Goal: Information Seeking & Learning: Find specific fact

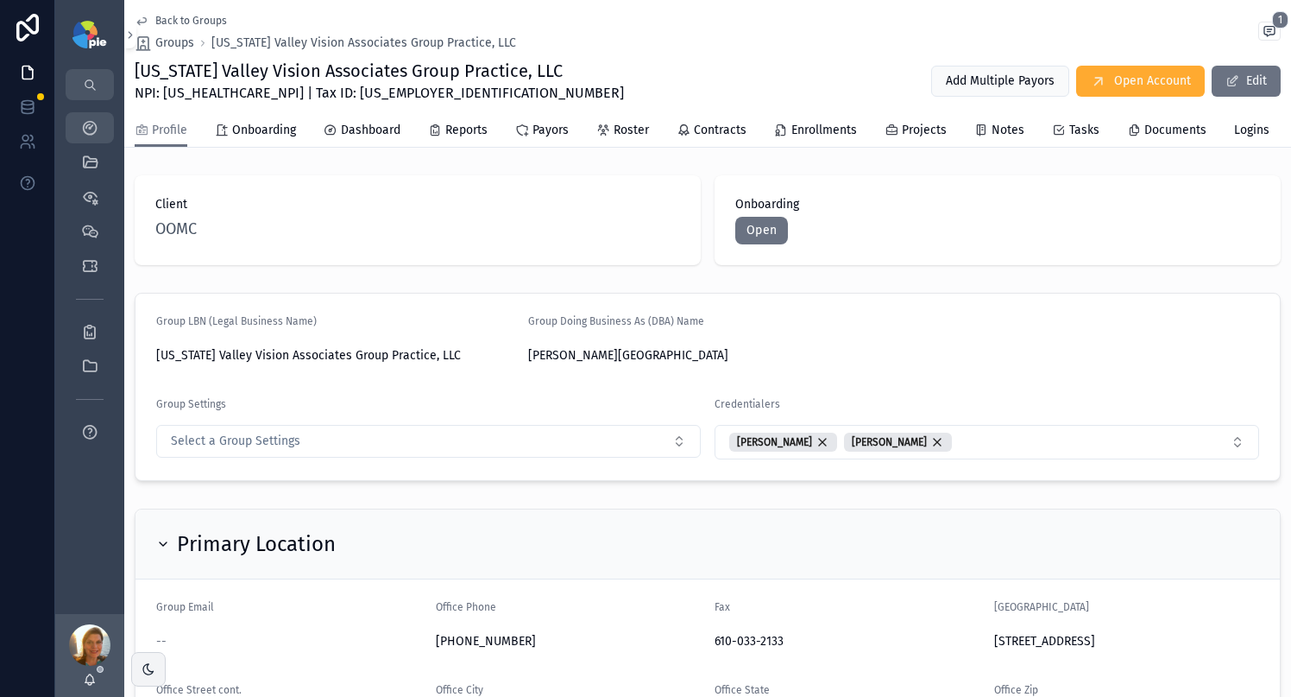
scroll to position [268, 0]
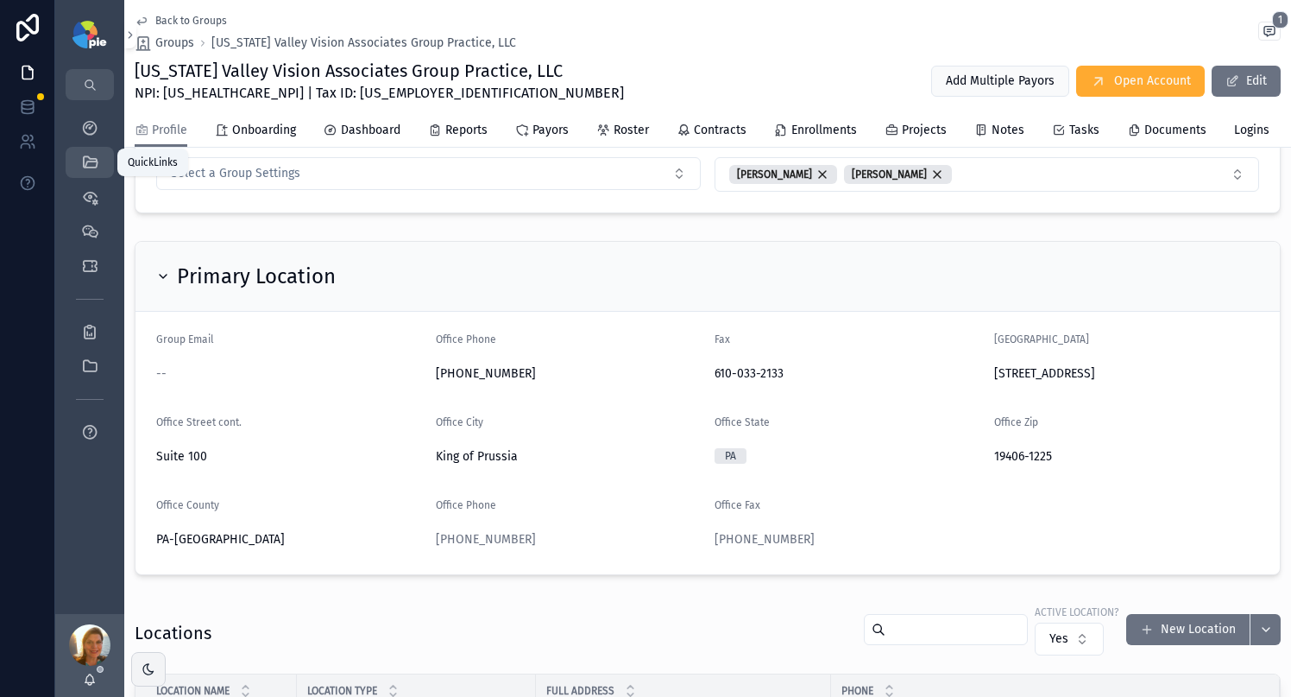
click at [90, 161] on icon "scrollable content" at bounding box center [89, 162] width 17 height 17
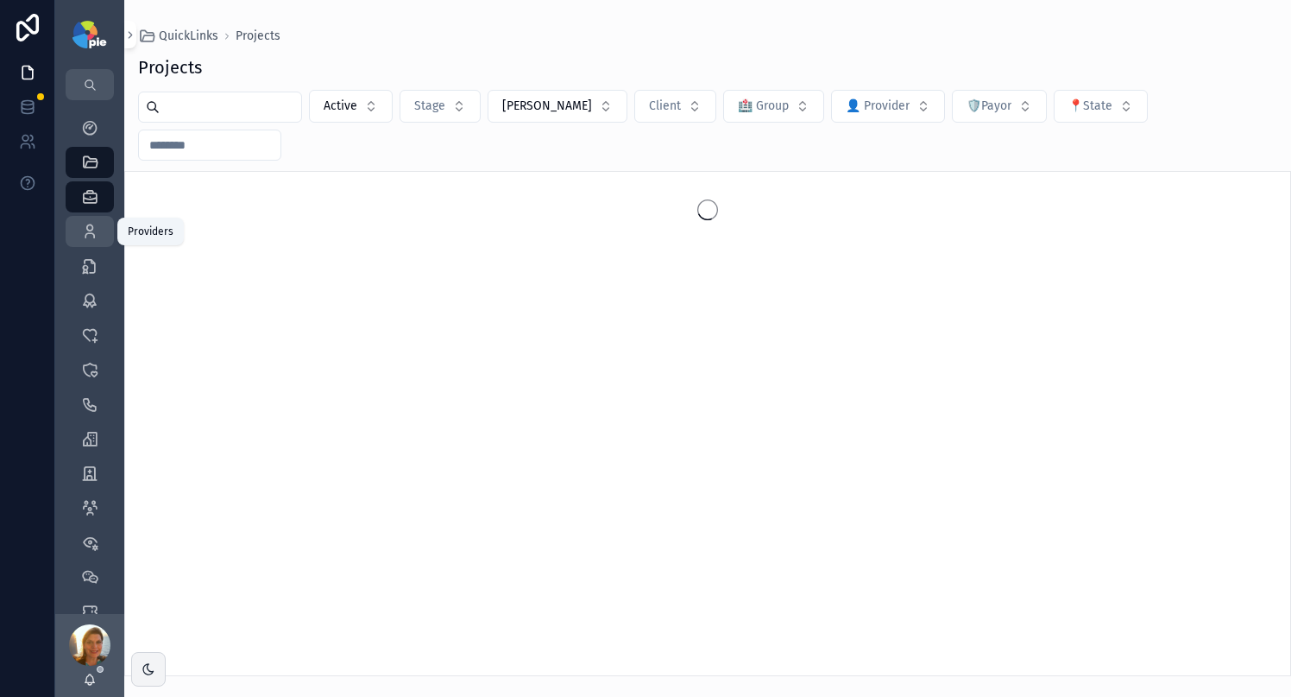
drag, startPoint x: 84, startPoint y: 241, endPoint x: 109, endPoint y: 223, distance: 30.9
click at [84, 241] on div "Providers 302" at bounding box center [90, 232] width 28 height 28
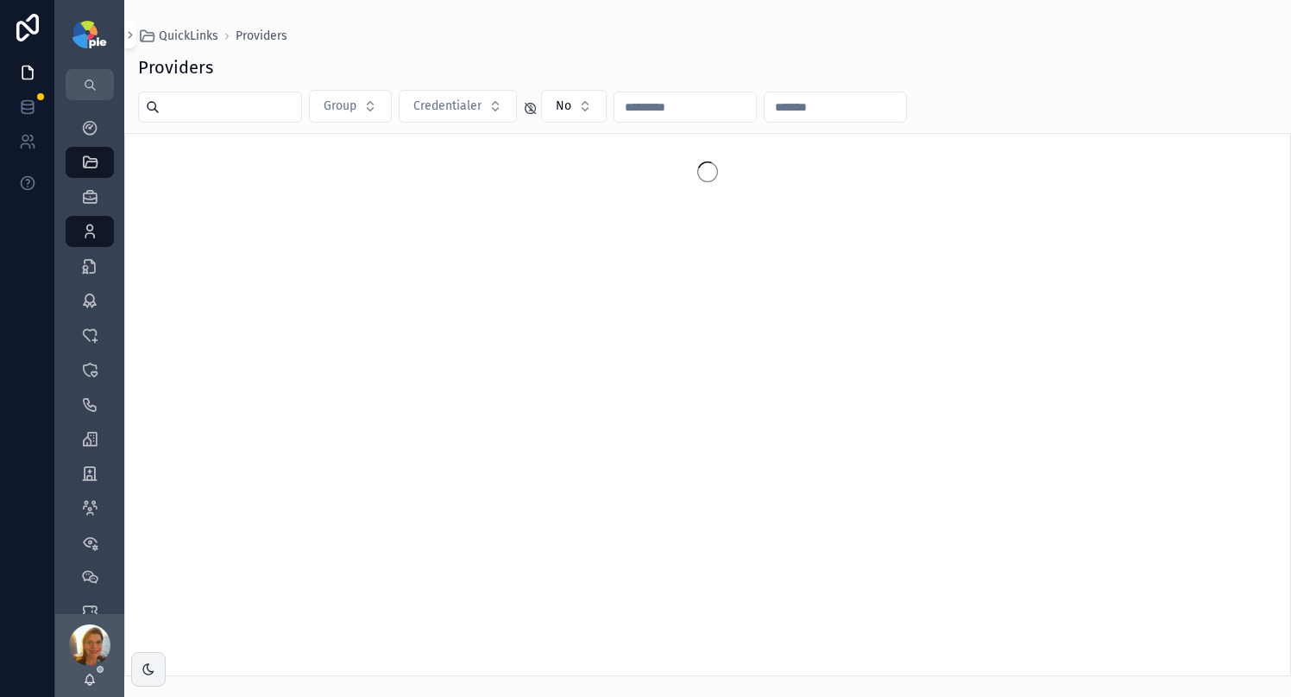
click at [200, 116] on input "scrollable content" at bounding box center [231, 107] width 142 height 24
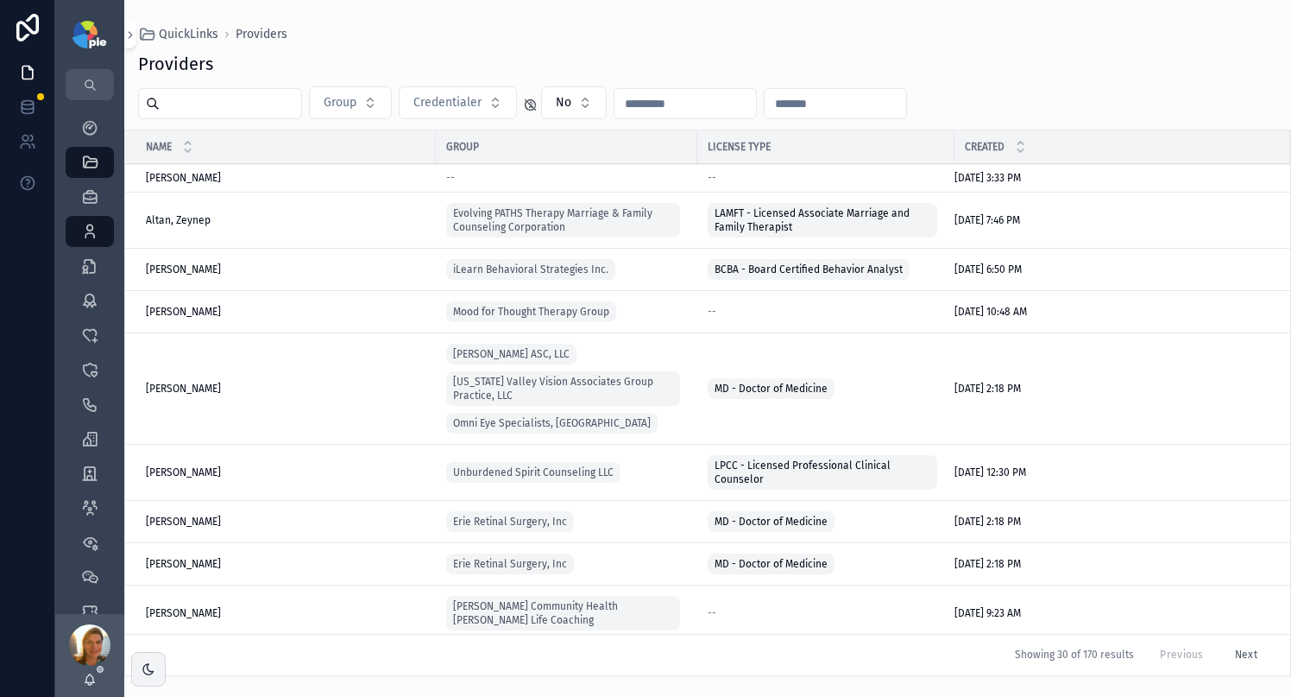
click at [282, 102] on input "scrollable content" at bounding box center [231, 103] width 142 height 24
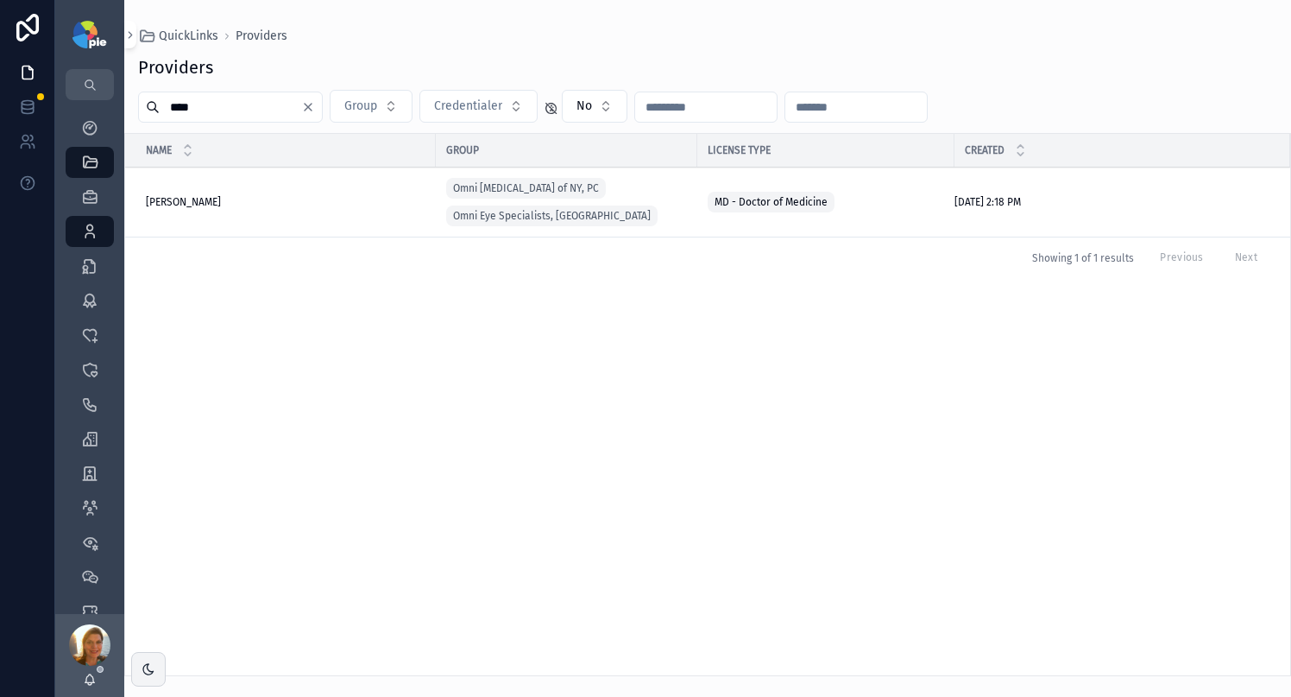
type input "****"
click at [211, 200] on span "Grayson, Douglas" at bounding box center [183, 202] width 75 height 14
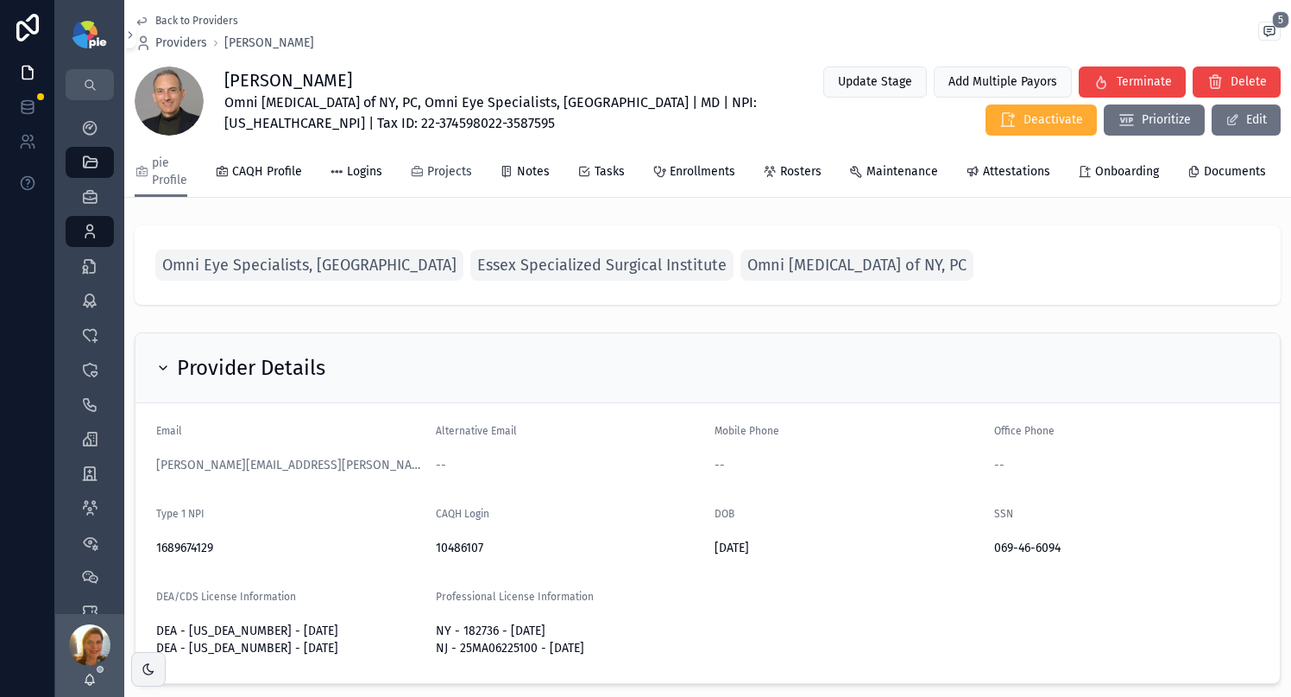
click at [453, 176] on span "Projects" at bounding box center [449, 171] width 45 height 17
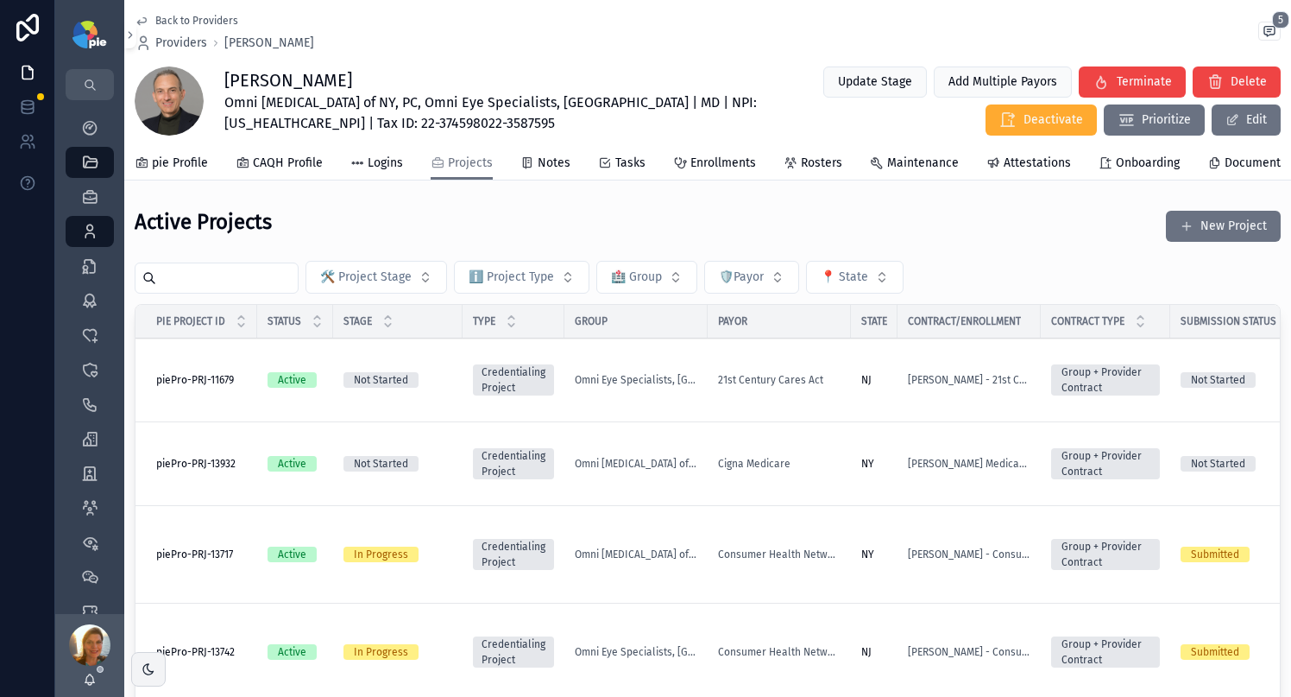
click at [250, 288] on input "scrollable content" at bounding box center [227, 278] width 142 height 24
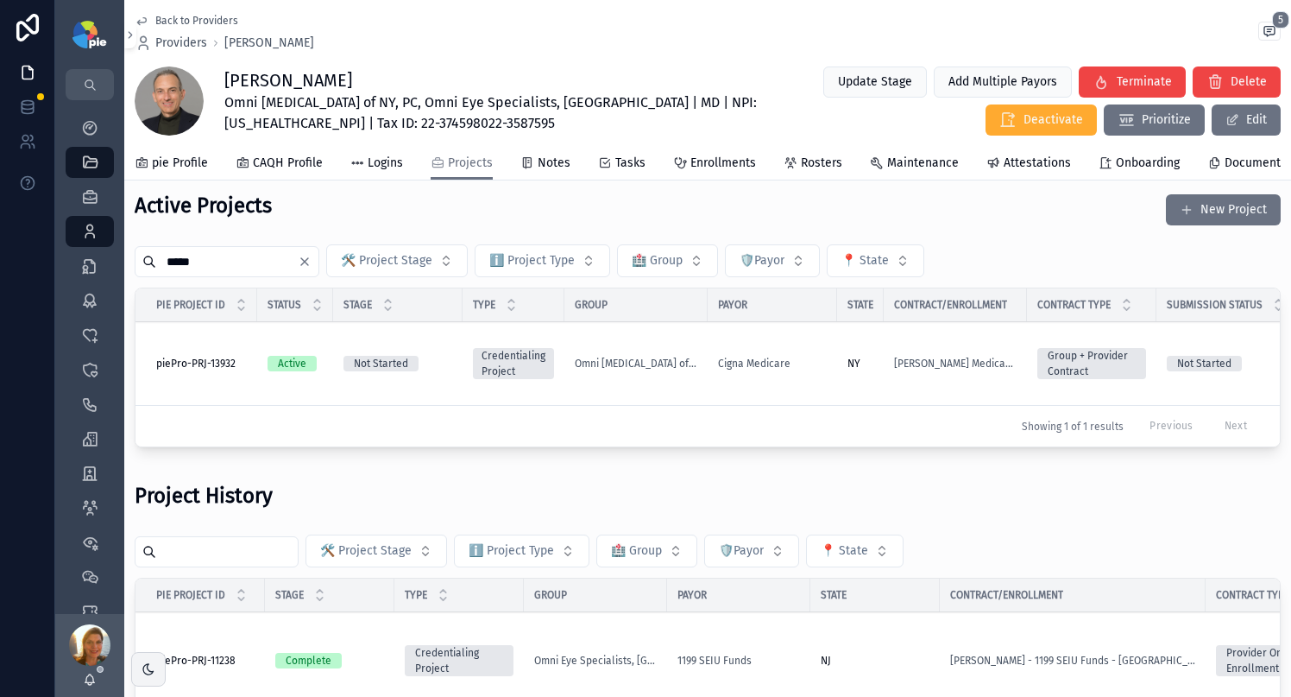
scroll to position [255, 0]
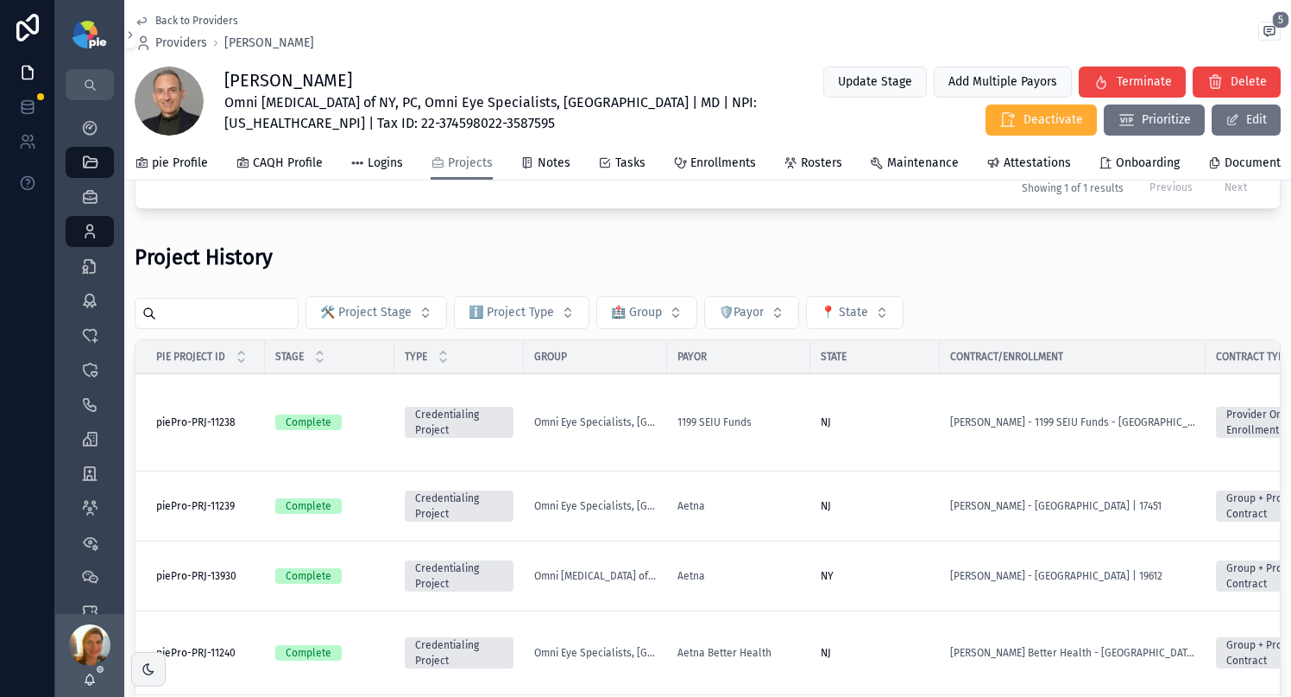
type input "*****"
click at [225, 315] on input "scrollable content" at bounding box center [227, 313] width 142 height 24
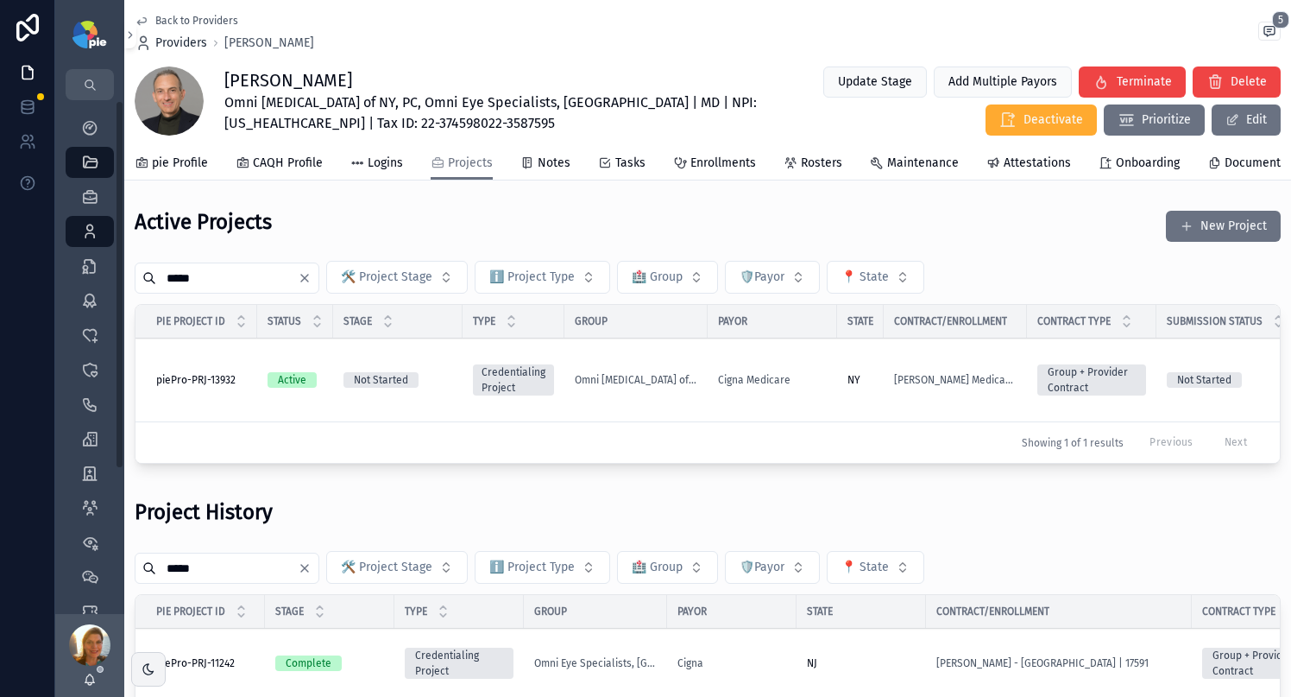
type input "*****"
click at [188, 47] on span "Providers" at bounding box center [181, 43] width 52 height 17
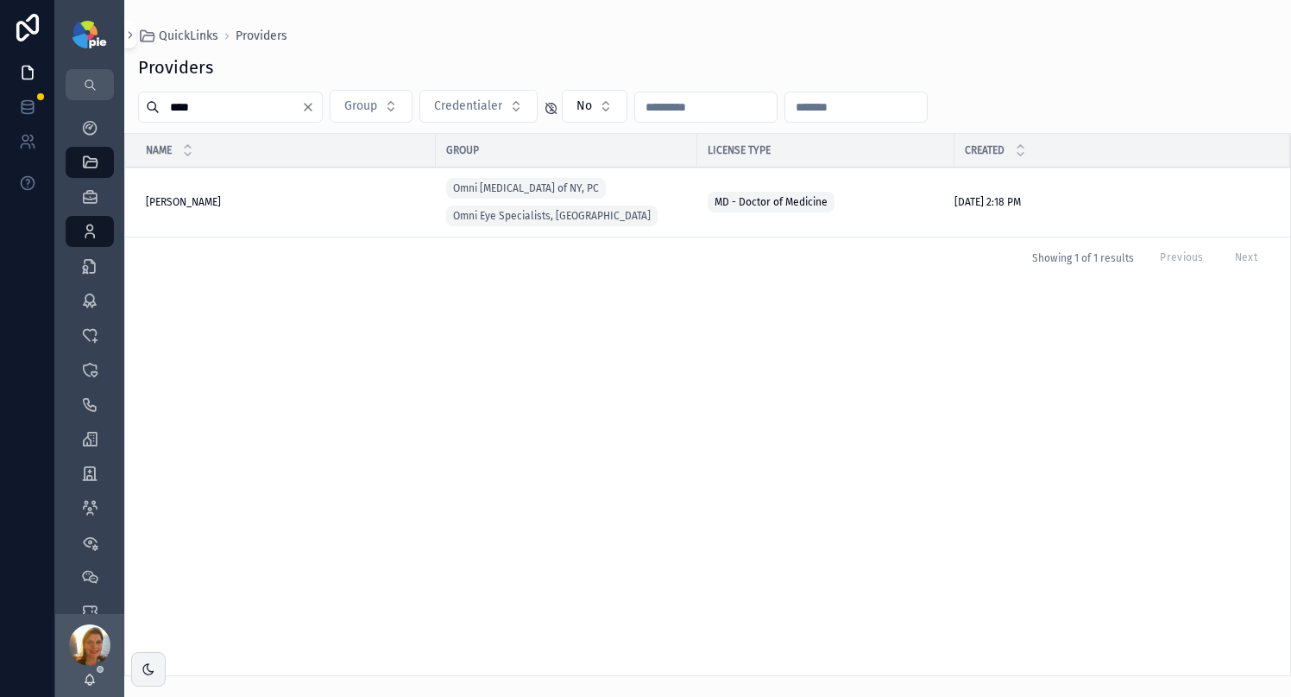
click at [243, 111] on input "****" at bounding box center [231, 107] width 142 height 24
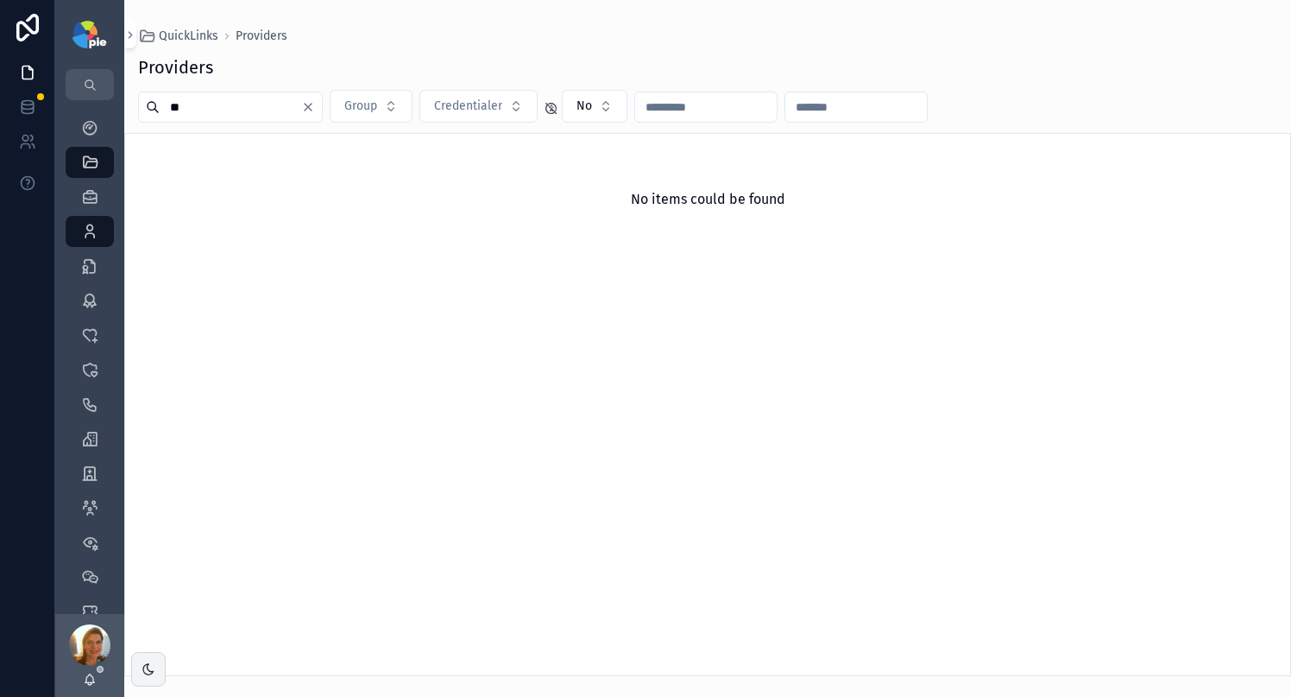
type input "*"
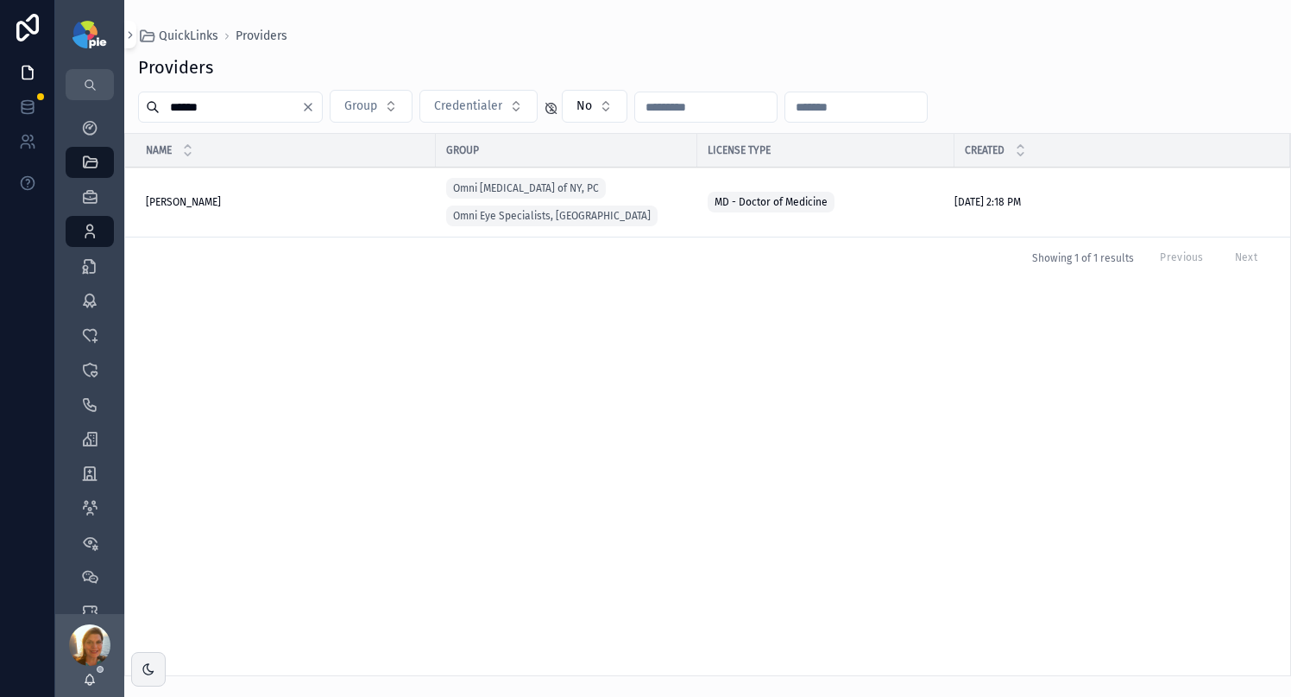
type input "******"
click at [220, 199] on span "Wisotsky, Burton" at bounding box center [183, 202] width 75 height 14
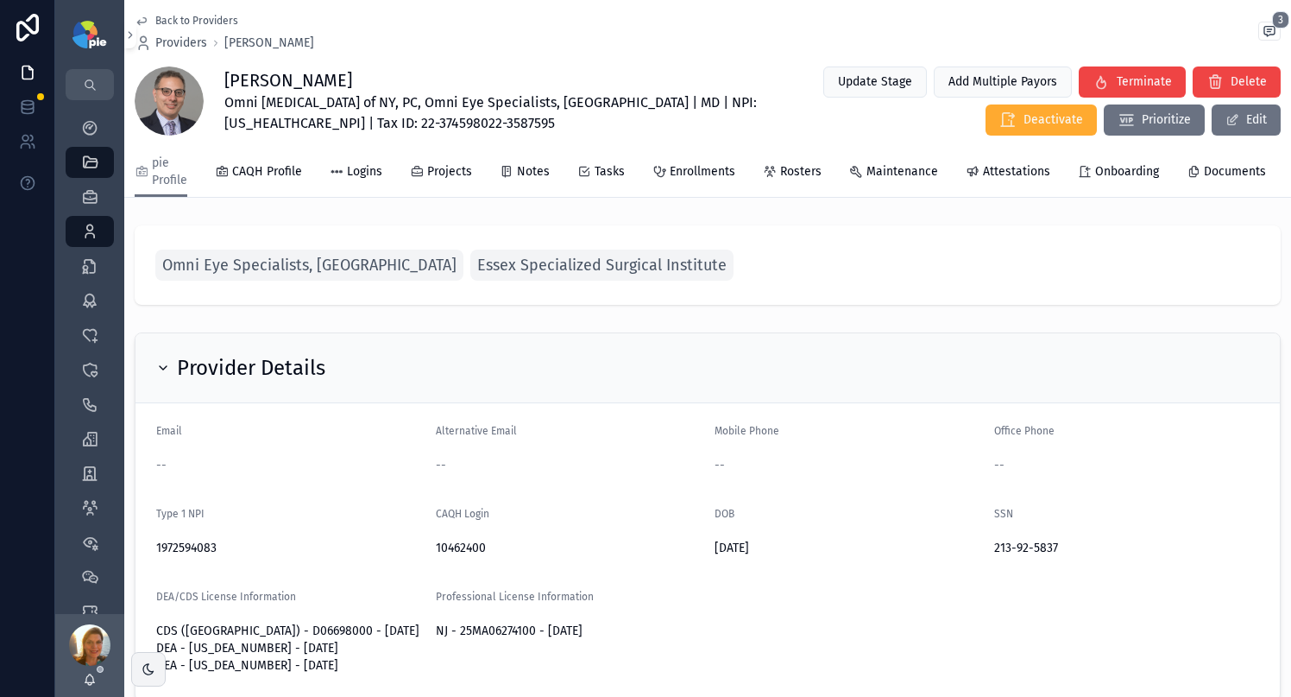
drag, startPoint x: 426, startPoint y: 167, endPoint x: 440, endPoint y: 180, distance: 19.6
click at [427, 167] on span "Projects" at bounding box center [449, 171] width 45 height 17
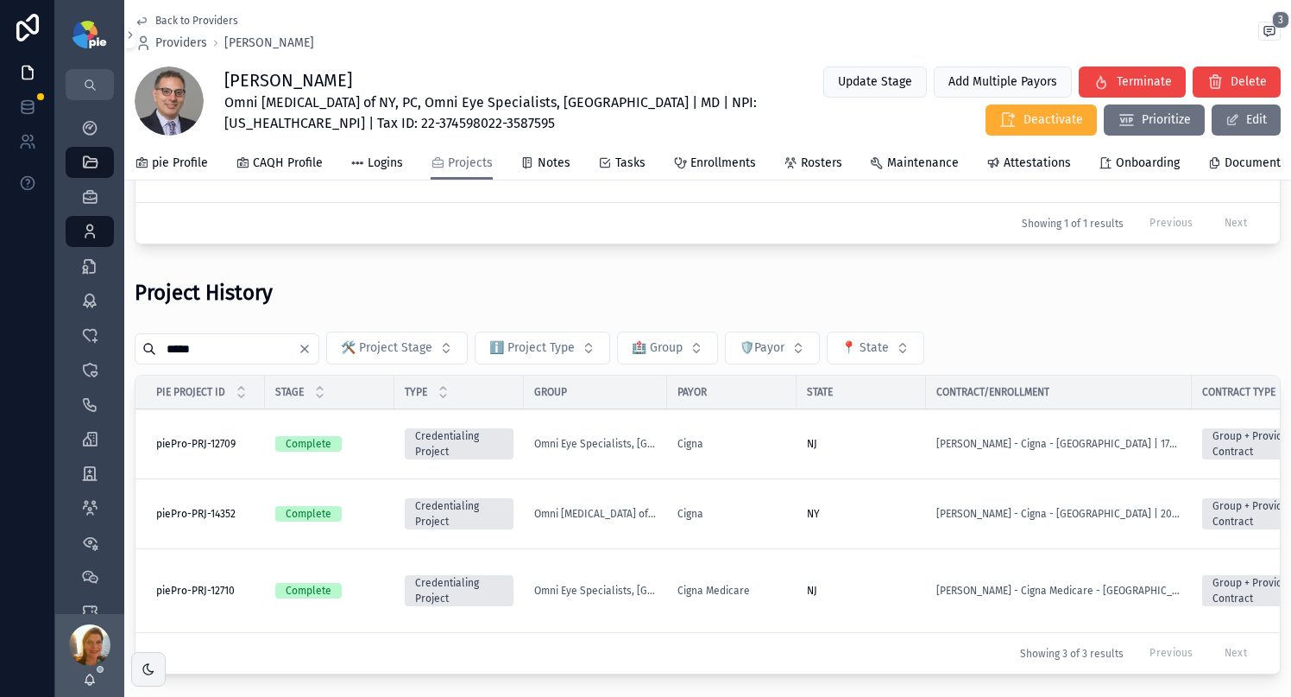
scroll to position [221, 0]
click at [874, 505] on div "NY" at bounding box center [861, 512] width 109 height 14
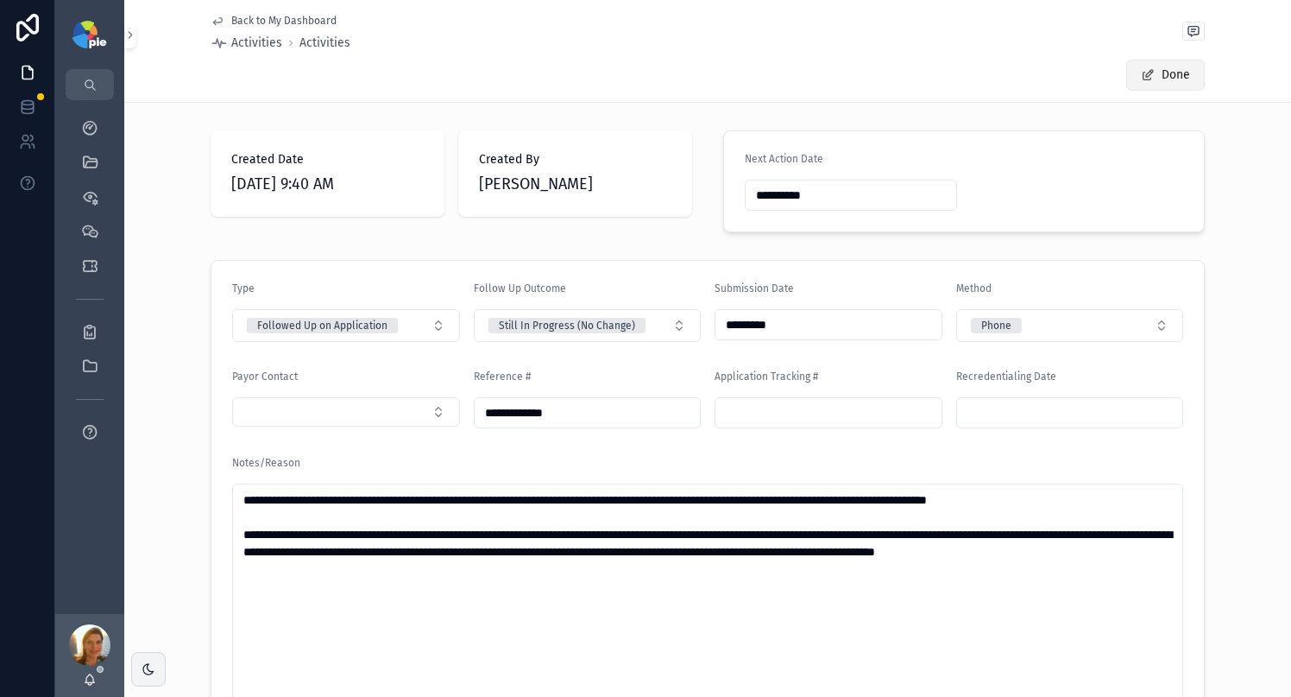
click at [1168, 84] on button "Done" at bounding box center [1165, 75] width 79 height 31
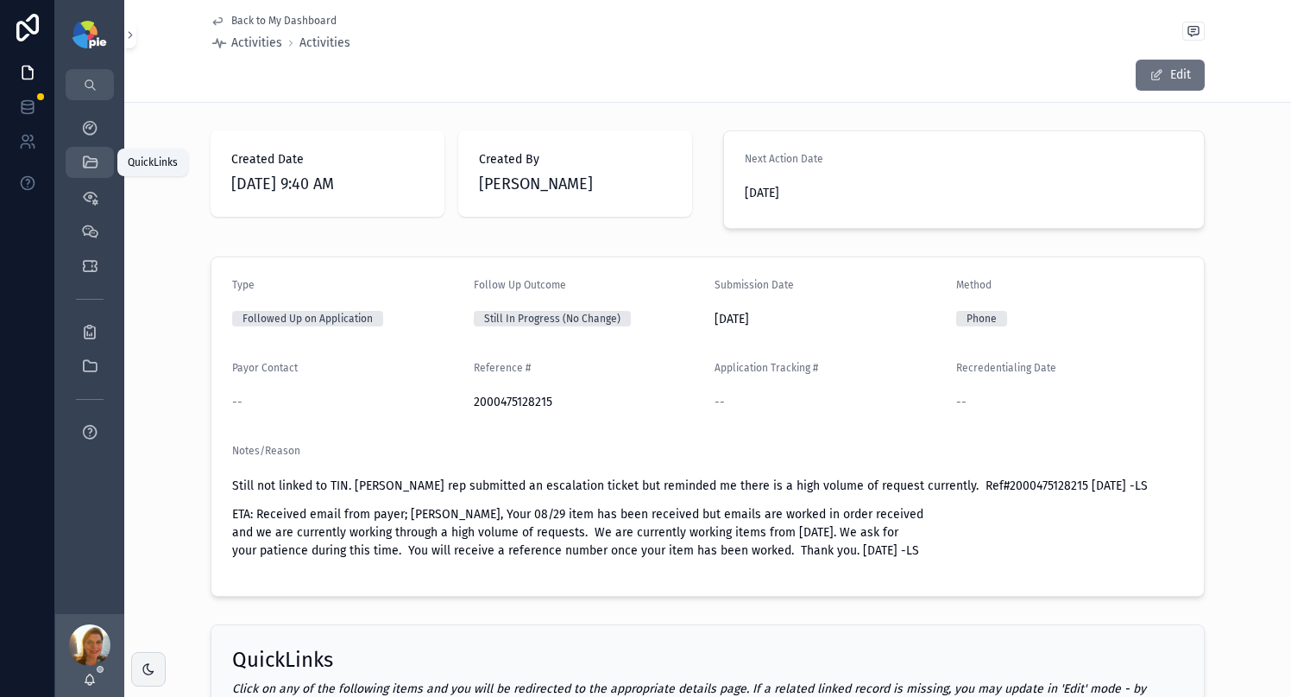
click at [88, 165] on icon "scrollable content" at bounding box center [89, 162] width 17 height 17
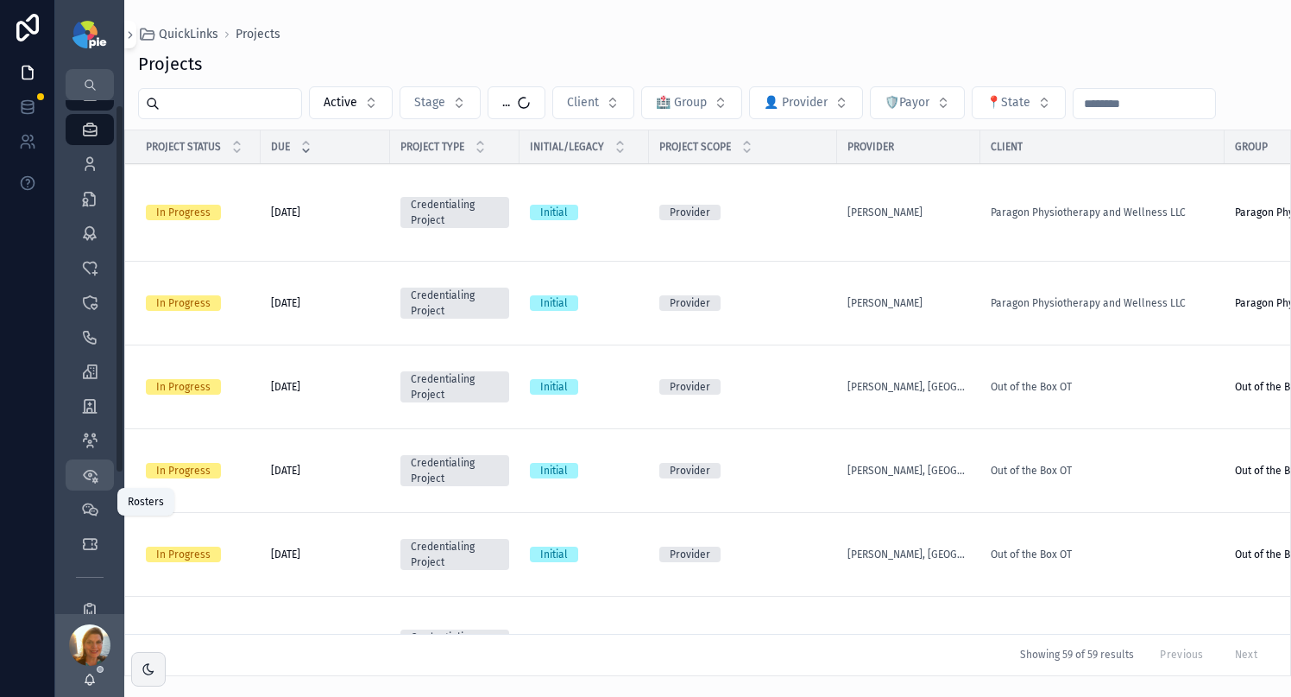
scroll to position [91, 0]
click at [79, 388] on div "Groups" at bounding box center [90, 382] width 28 height 28
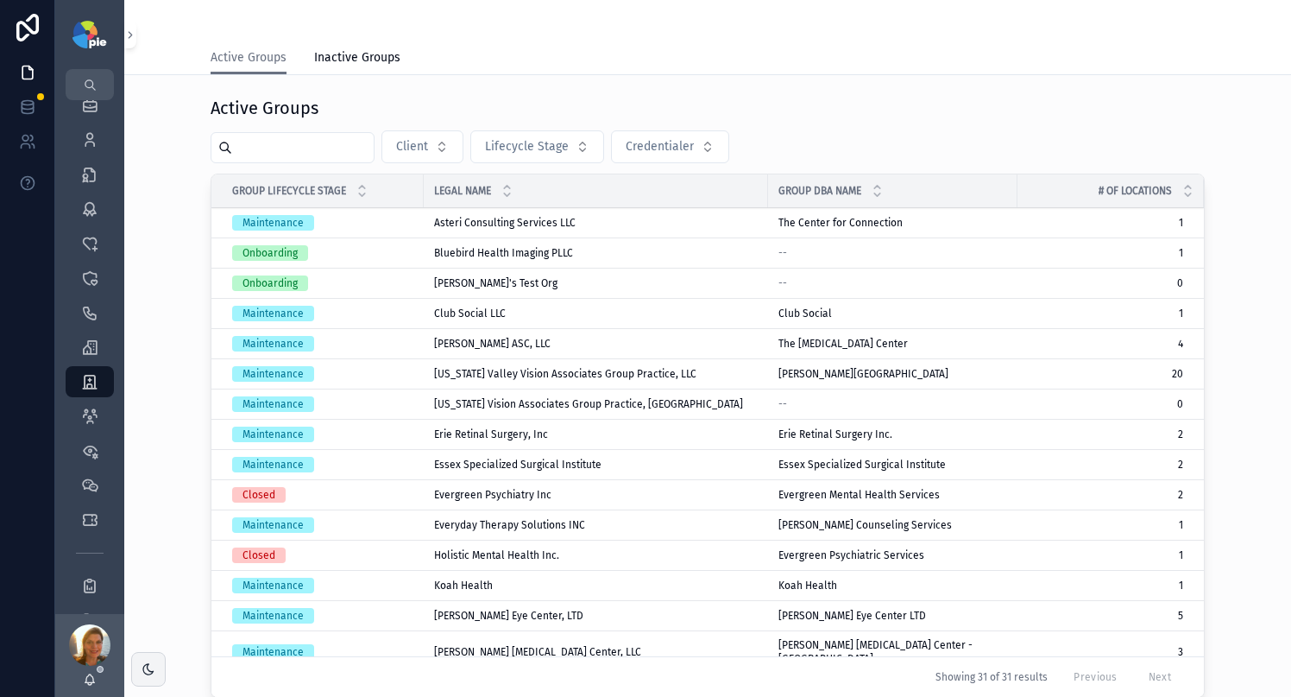
click at [309, 143] on input "scrollable content" at bounding box center [303, 148] width 142 height 24
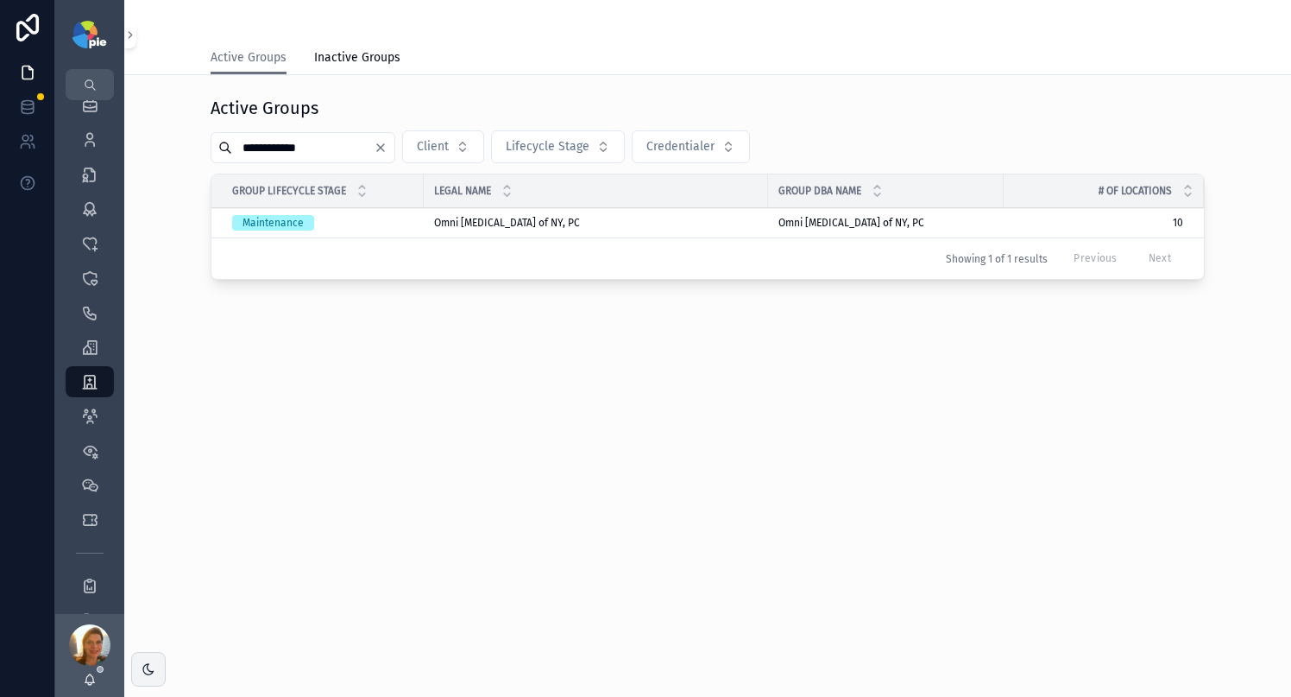
type input "**********"
click at [430, 224] on td "Omni Eye Surgery of NY, PC Omni Eye Surgery of NY, PC" at bounding box center [596, 223] width 344 height 30
click at [454, 224] on span "Omni Eye Surgery of NY, PC" at bounding box center [507, 223] width 146 height 14
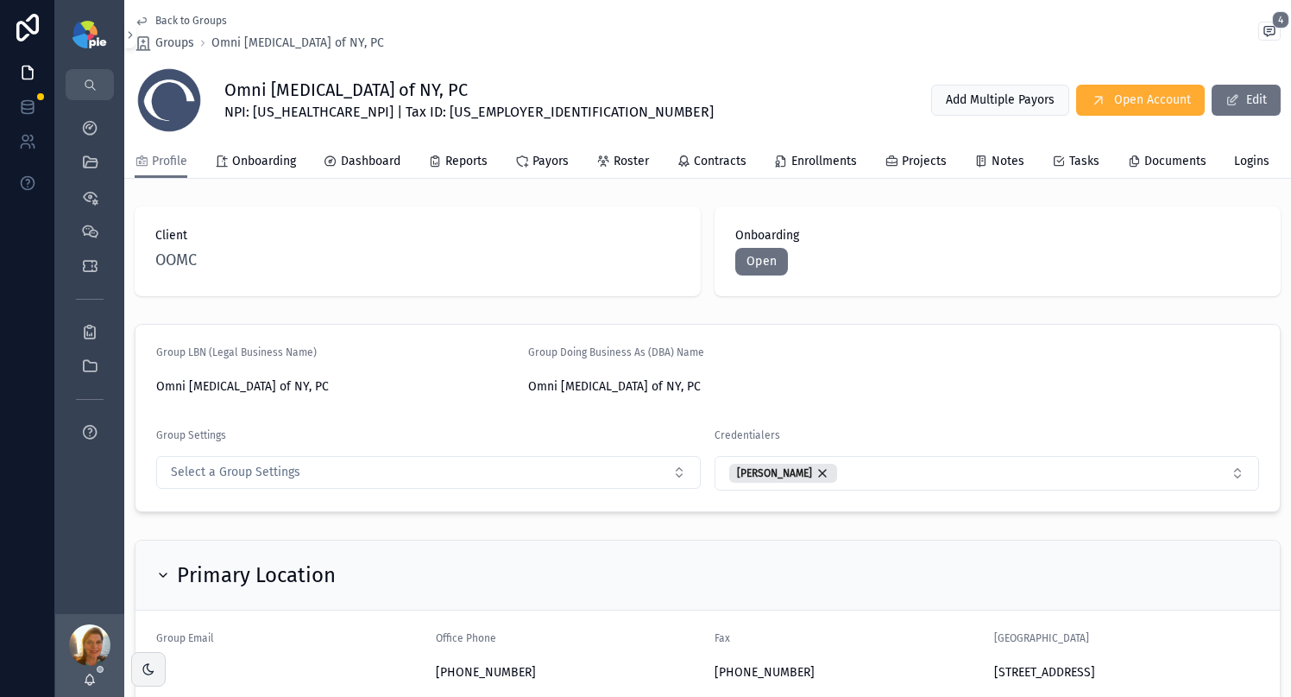
click at [941, 166] on span "Projects" at bounding box center [924, 161] width 45 height 17
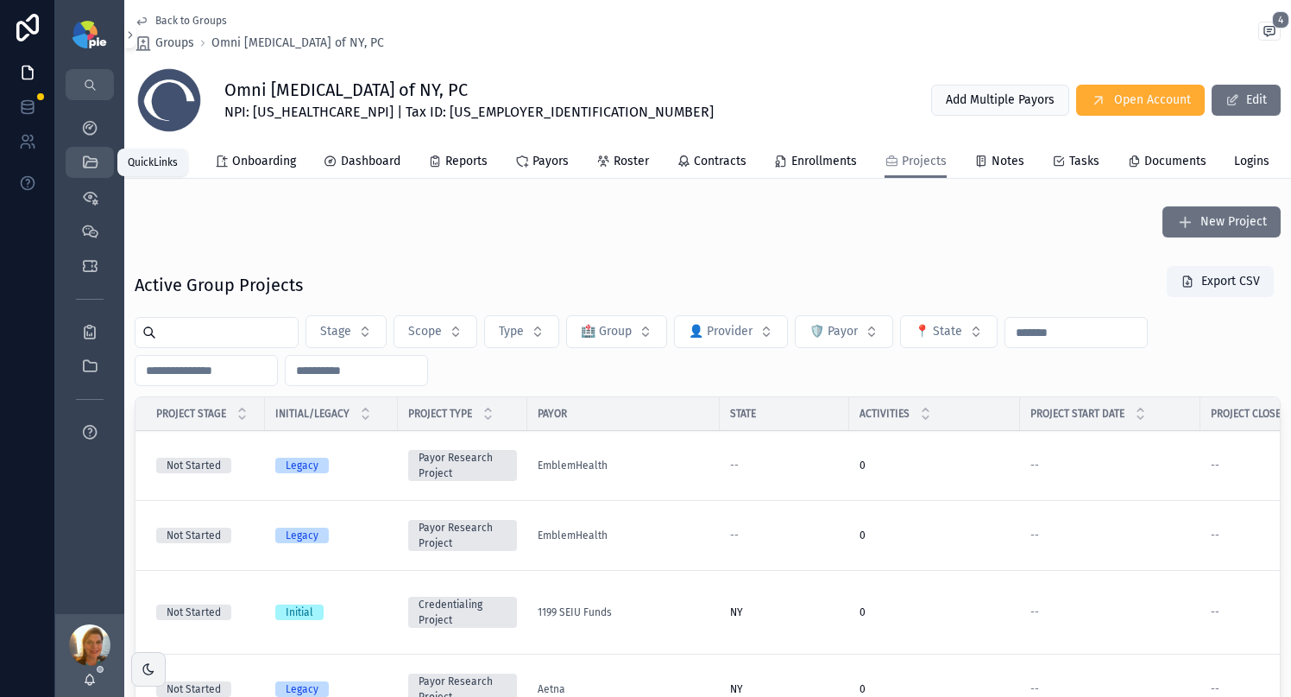
drag, startPoint x: 98, startPoint y: 148, endPoint x: 100, endPoint y: 164, distance: 16.6
click at [98, 148] on link "QuickLinks" at bounding box center [90, 162] width 48 height 31
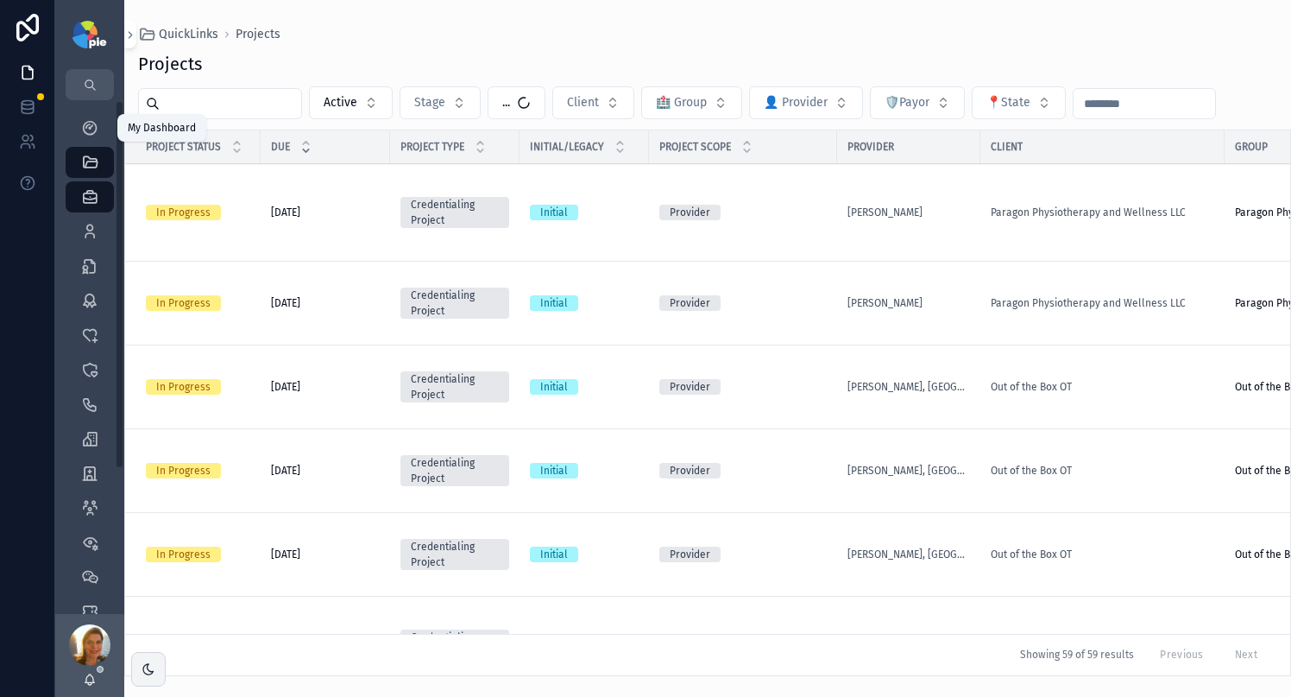
drag, startPoint x: 103, startPoint y: 129, endPoint x: 115, endPoint y: 256, distance: 127.5
click at [103, 129] on div "My Dashboard" at bounding box center [90, 128] width 28 height 28
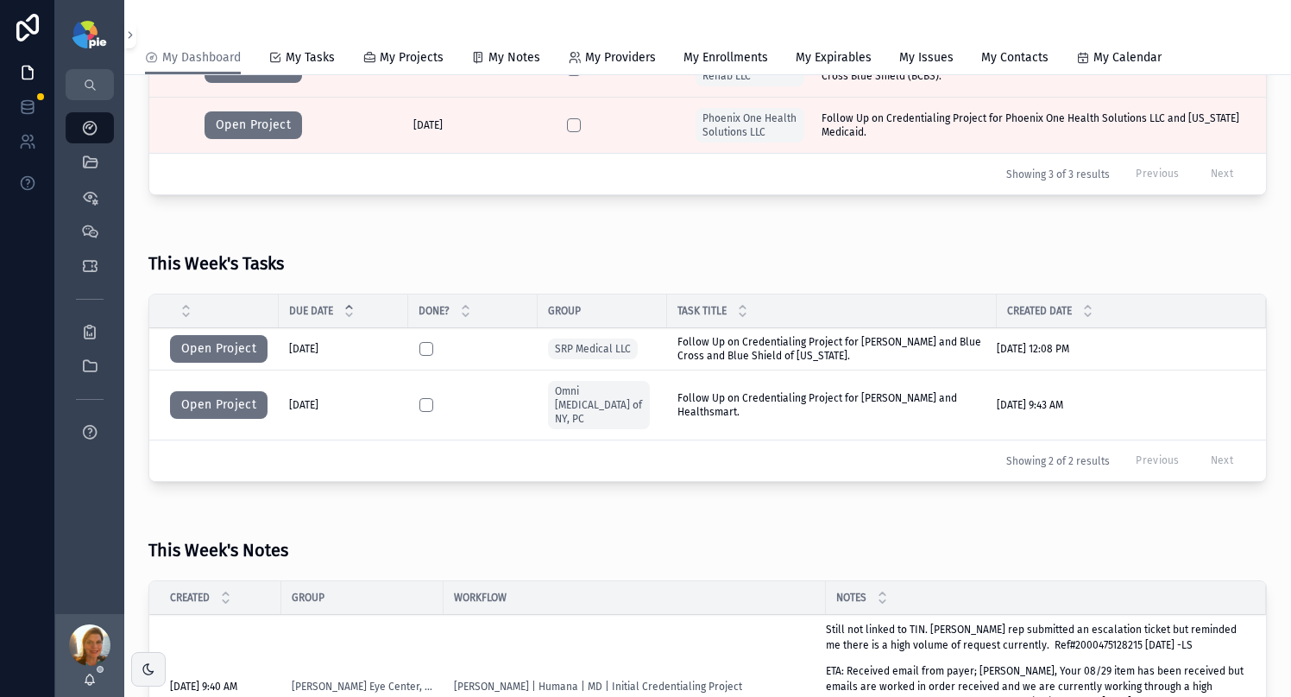
scroll to position [517, 0]
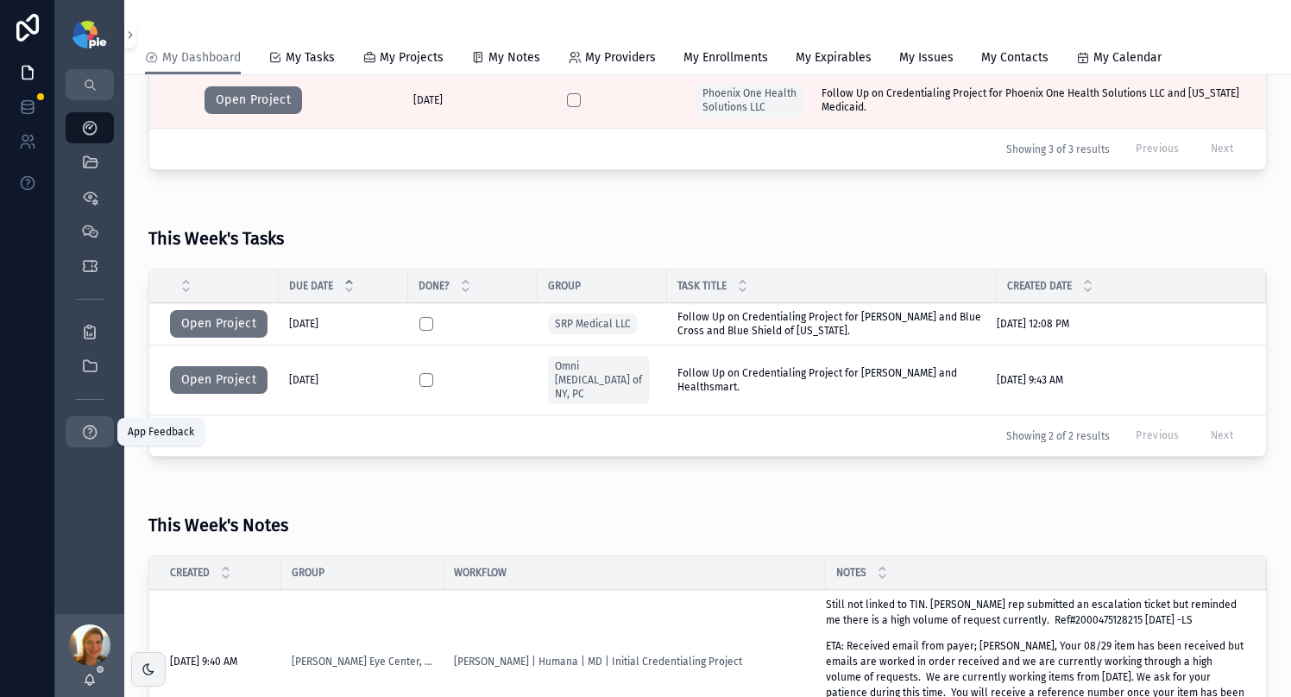
click at [83, 435] on icon "scrollable content" at bounding box center [89, 431] width 17 height 17
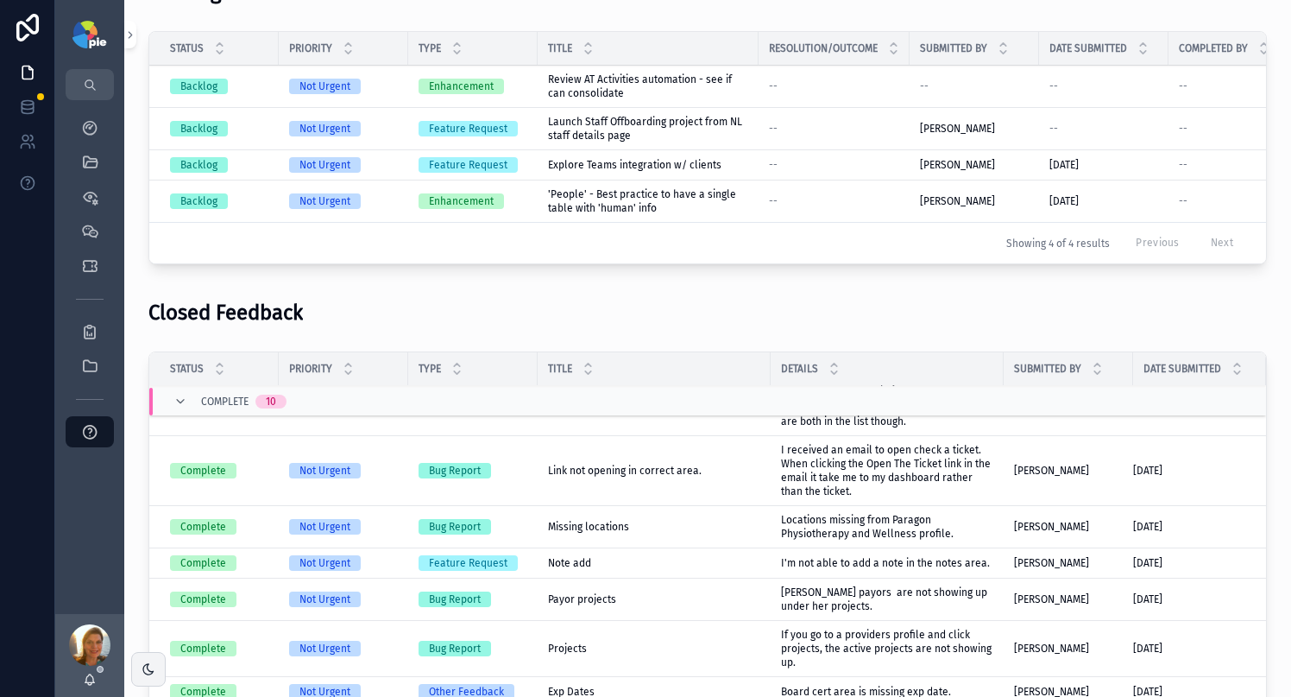
scroll to position [100, 0]
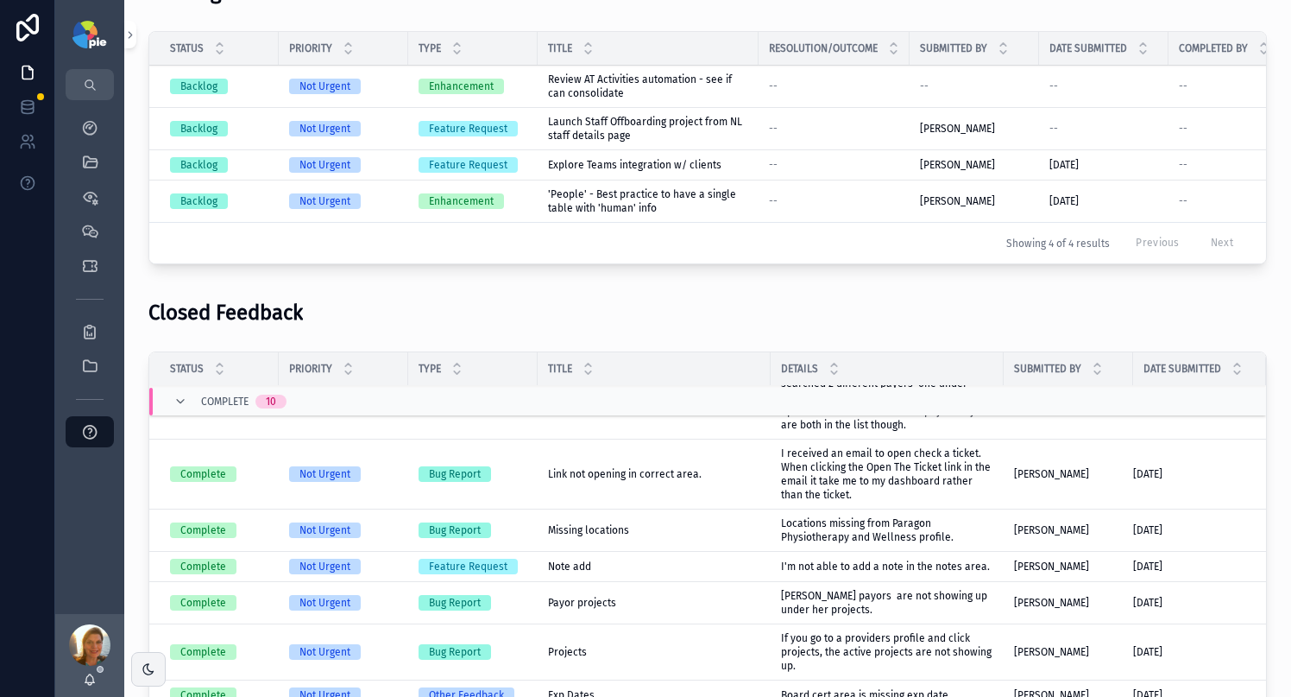
click at [961, 501] on span "I received an email to open check a ticket. When clicking the Open The Ticket l…" at bounding box center [887, 473] width 212 height 55
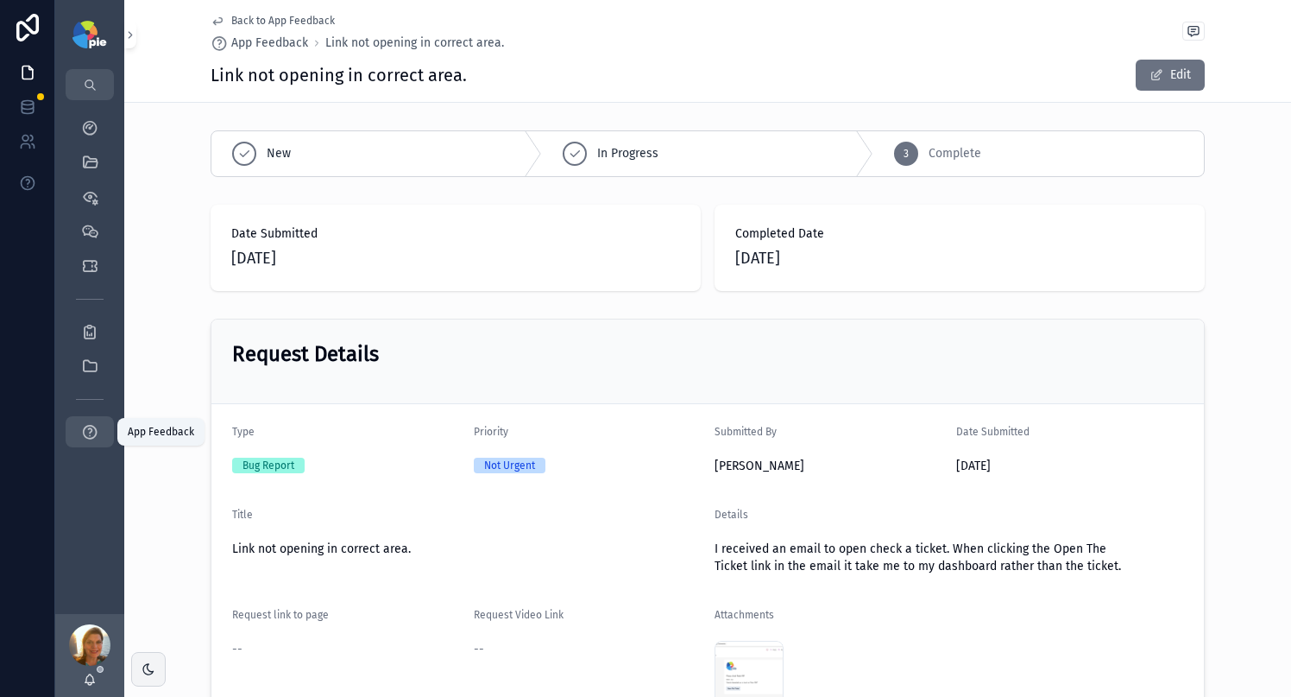
click at [93, 428] on icon "scrollable content" at bounding box center [89, 431] width 17 height 17
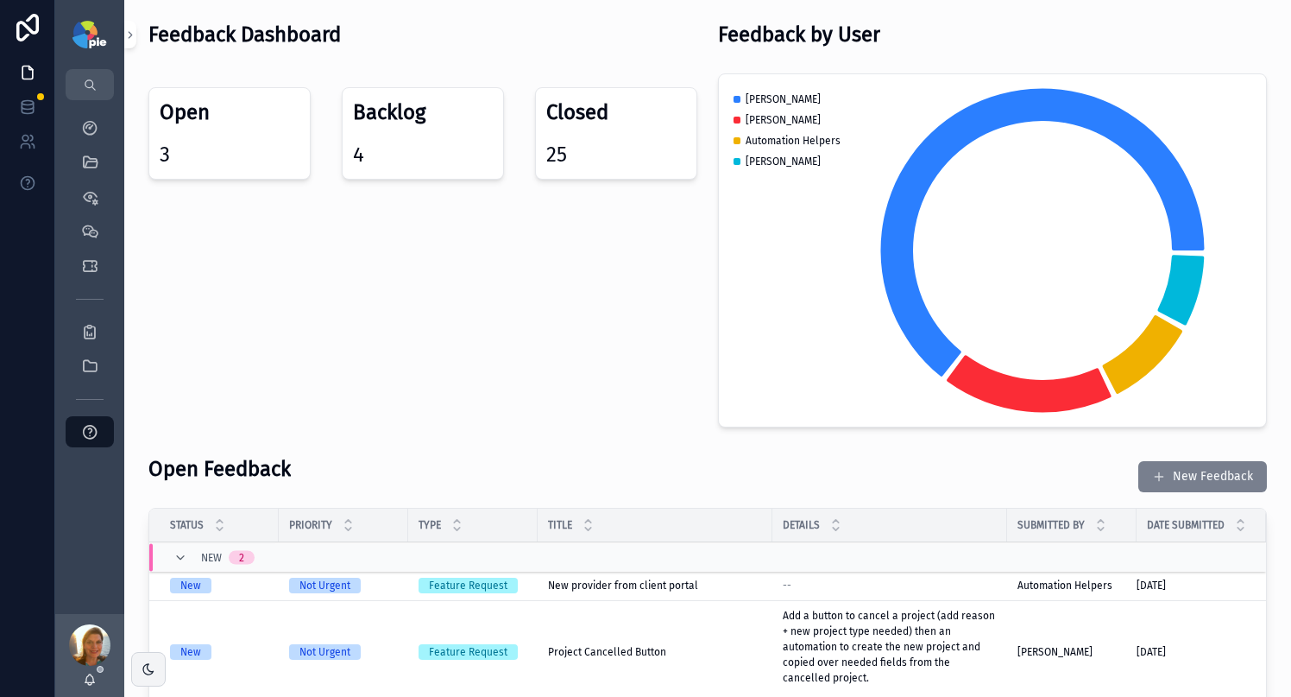
click at [1185, 483] on button "New Feedback" at bounding box center [1202, 476] width 129 height 31
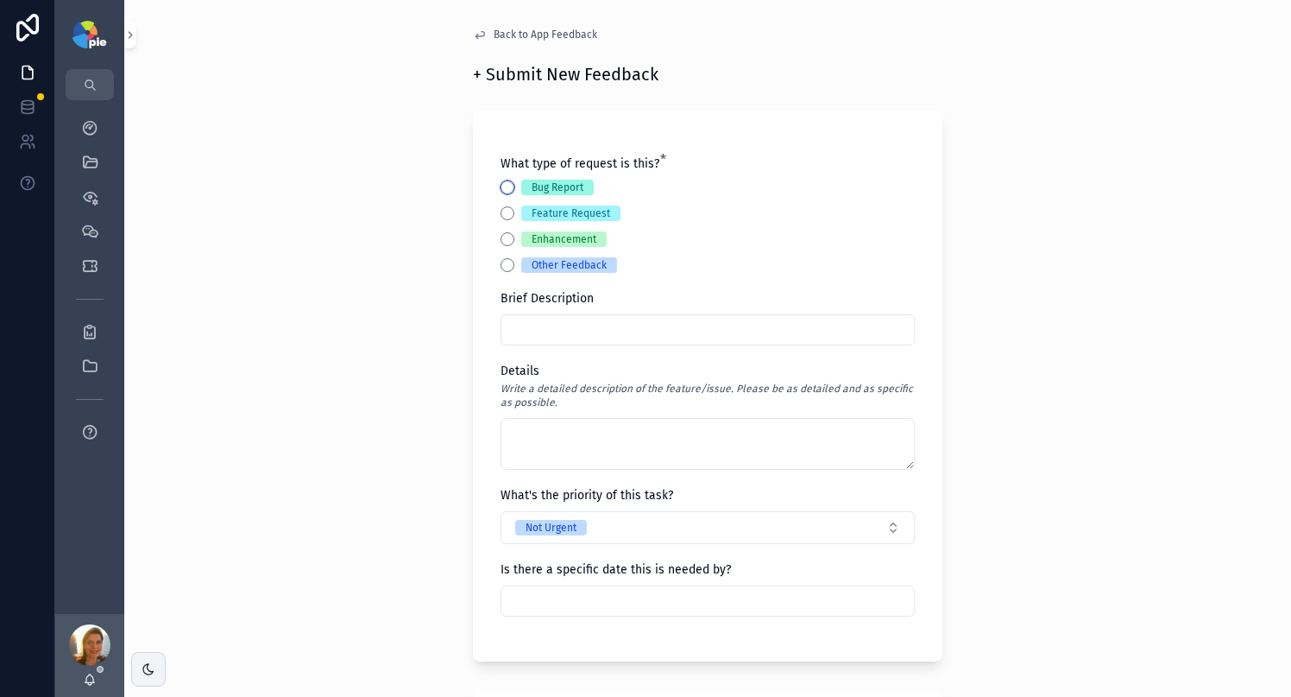
click at [501, 187] on button "Bug Report" at bounding box center [508, 187] width 14 height 14
click at [545, 332] on input "scrollable content" at bounding box center [707, 330] width 413 height 24
click at [596, 315] on div "scrollable content" at bounding box center [708, 329] width 414 height 31
click at [528, 328] on input "scrollable content" at bounding box center [707, 330] width 413 height 24
type input "*"
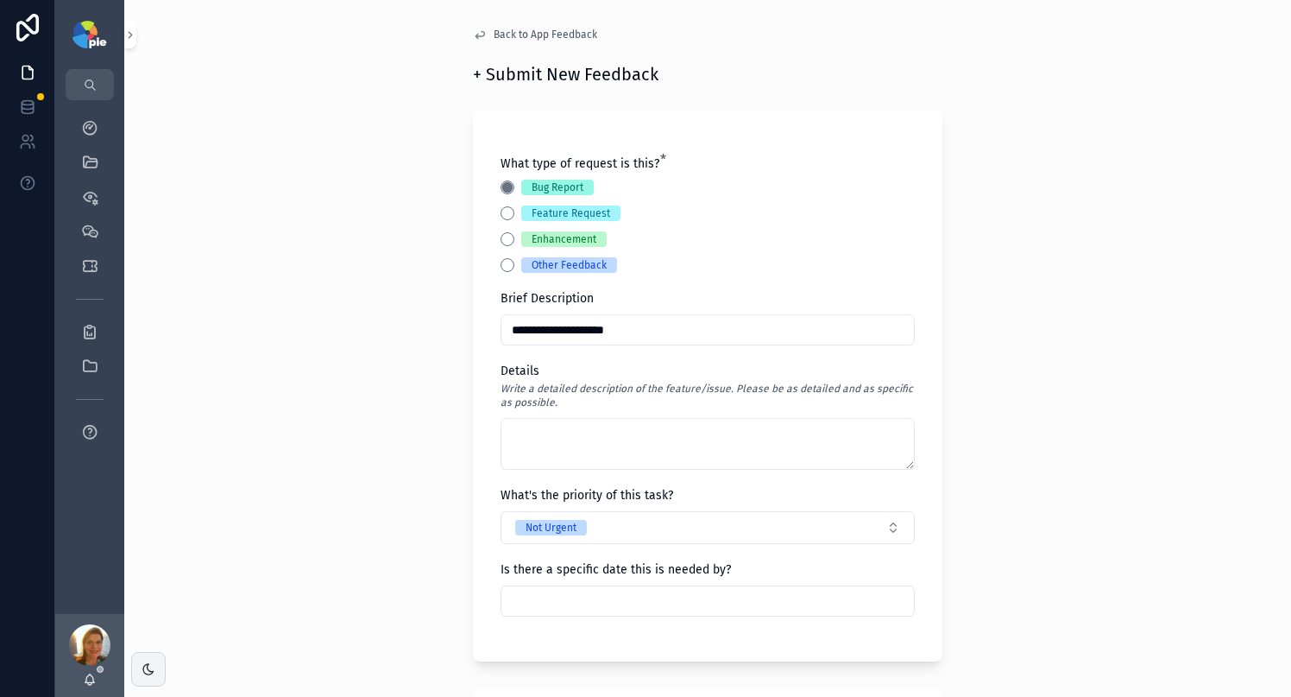
type input "**********"
click at [588, 451] on textarea "scrollable content" at bounding box center [708, 444] width 414 height 52
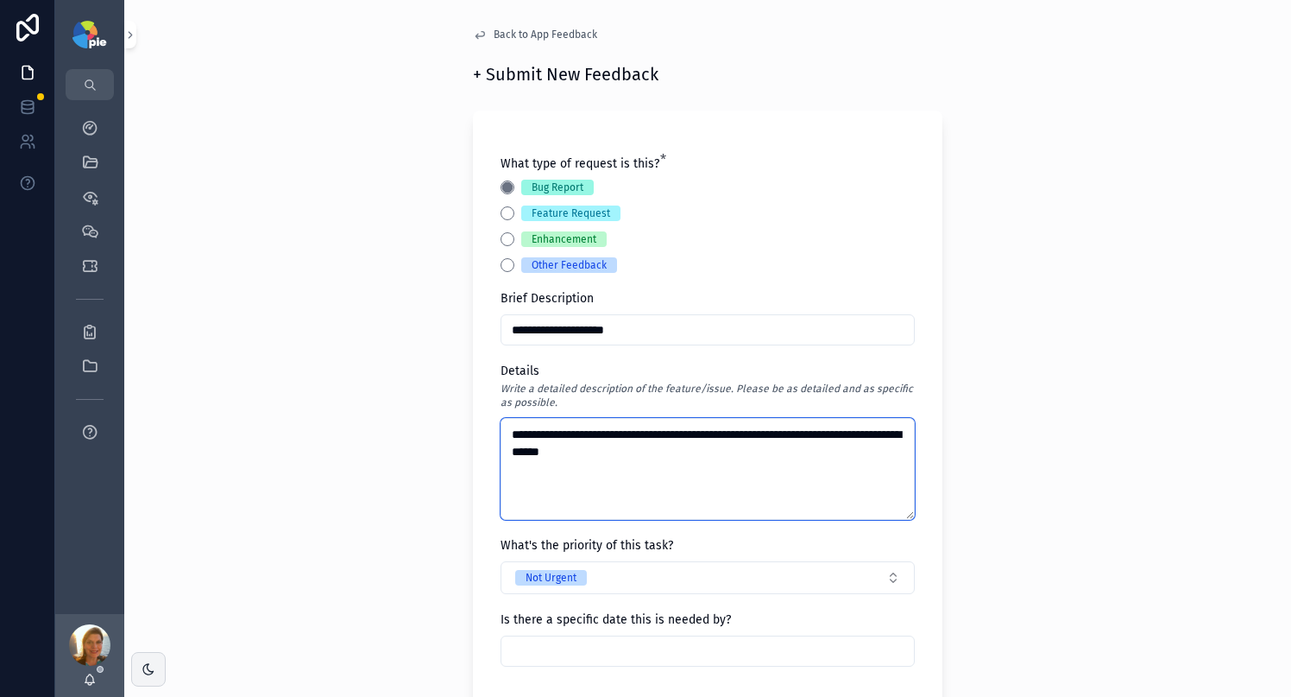
click at [671, 446] on textarea "**********" at bounding box center [708, 469] width 414 height 102
click at [501, 438] on textarea "**********" at bounding box center [708, 469] width 414 height 102
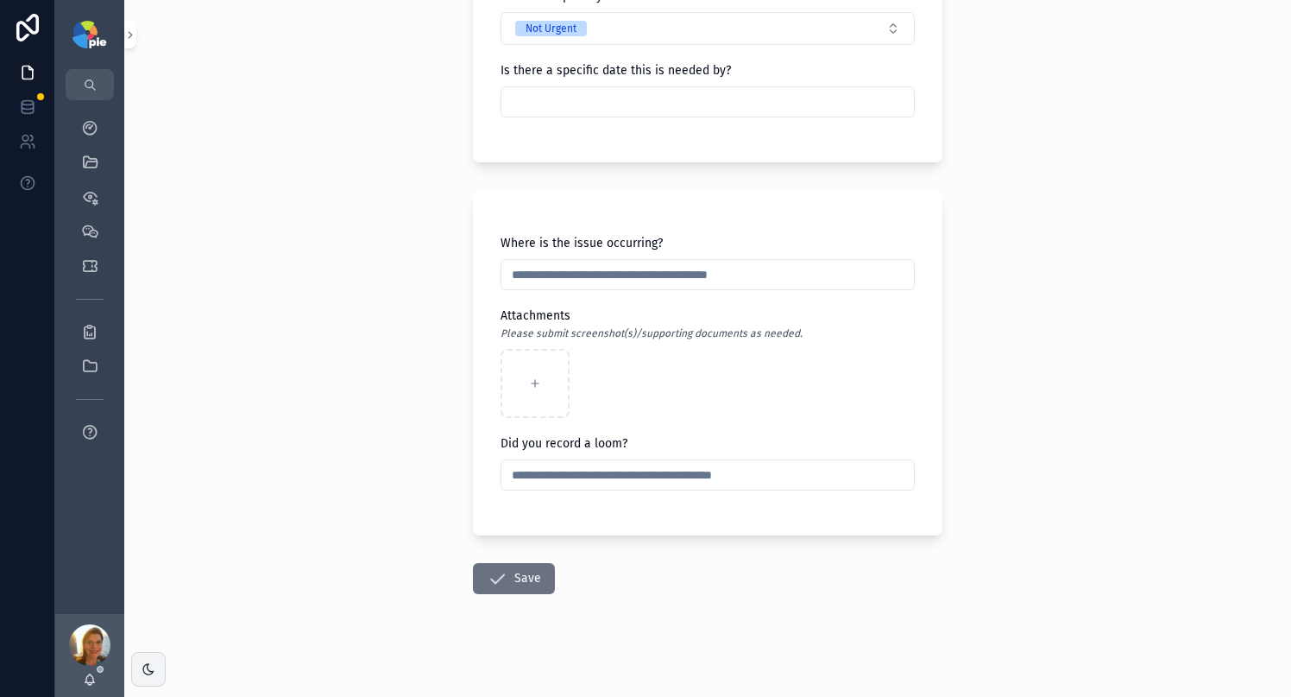
scroll to position [574, 0]
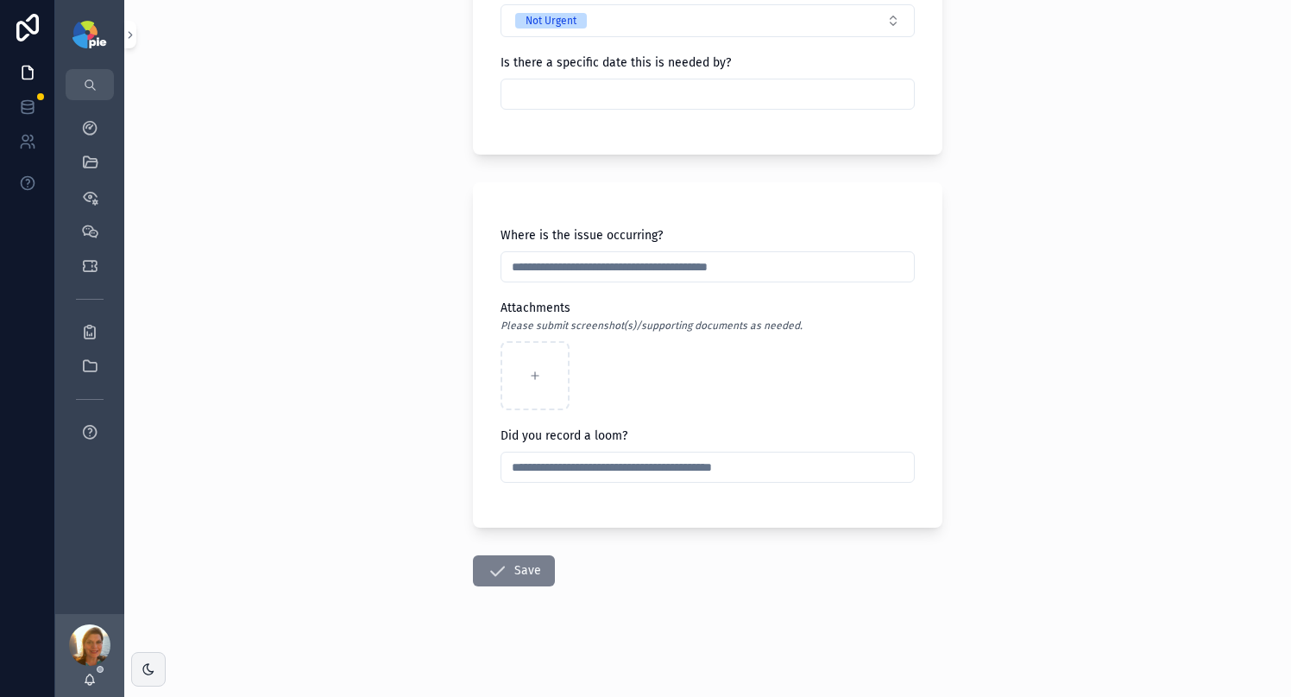
type textarea "**********"
click at [516, 563] on button "Save" at bounding box center [514, 570] width 82 height 31
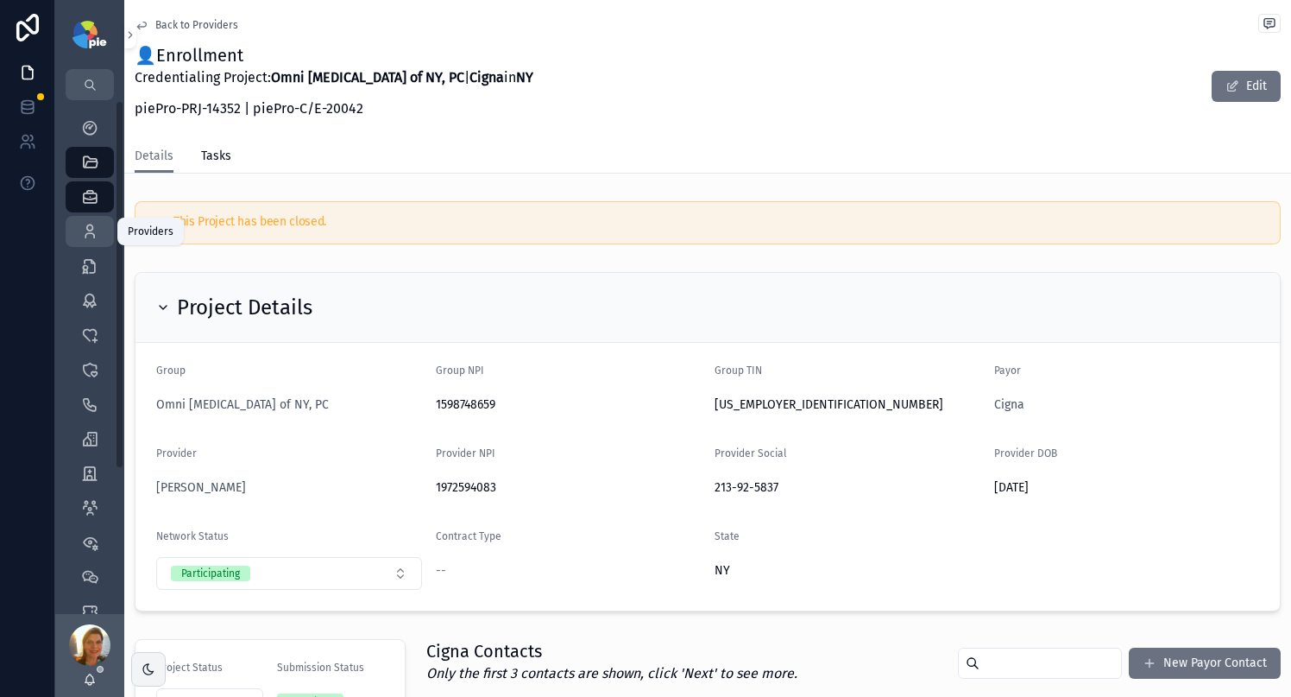
click at [95, 235] on icon "scrollable content" at bounding box center [89, 231] width 17 height 17
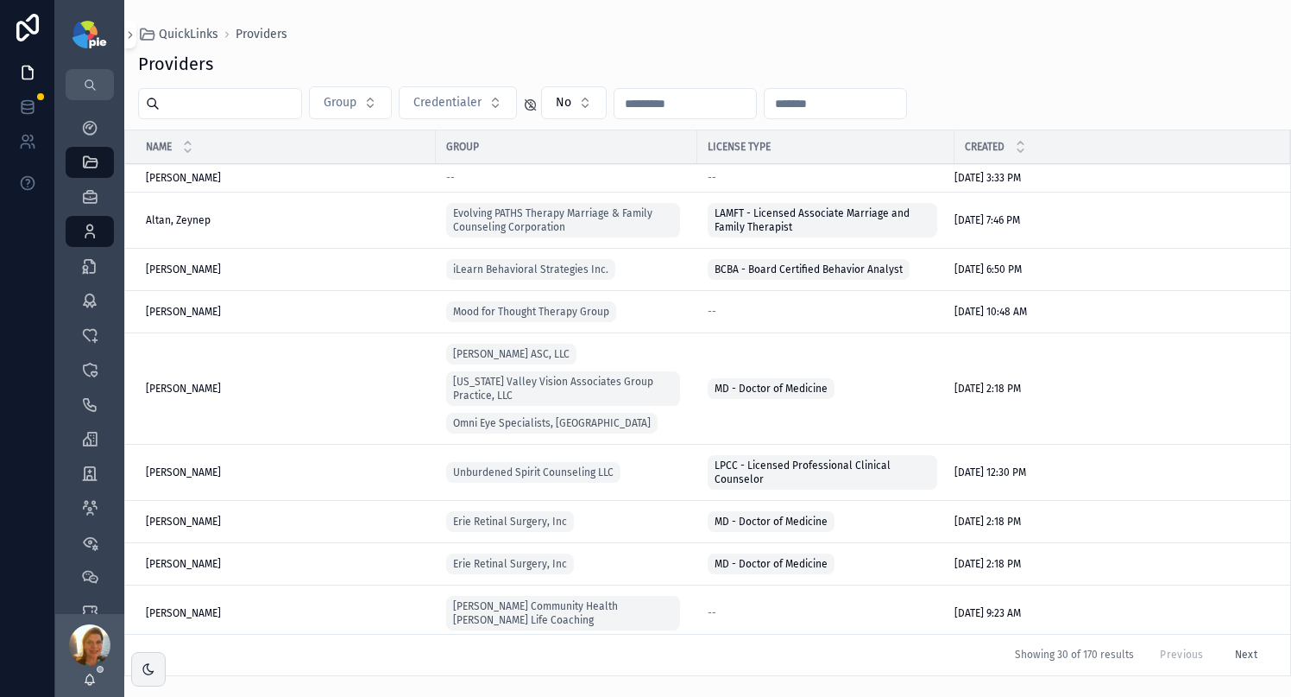
click at [241, 103] on input "scrollable content" at bounding box center [231, 103] width 142 height 24
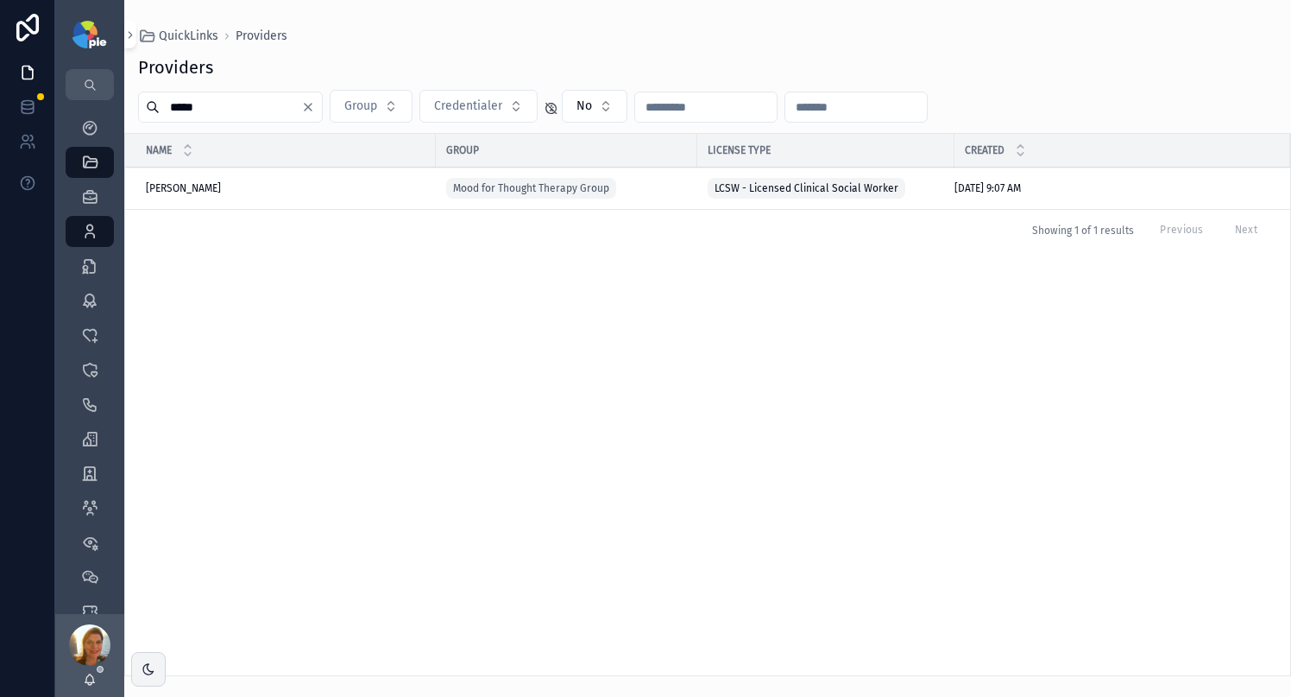
type input "*****"
click at [196, 186] on span "Golan, Leora" at bounding box center [183, 188] width 75 height 14
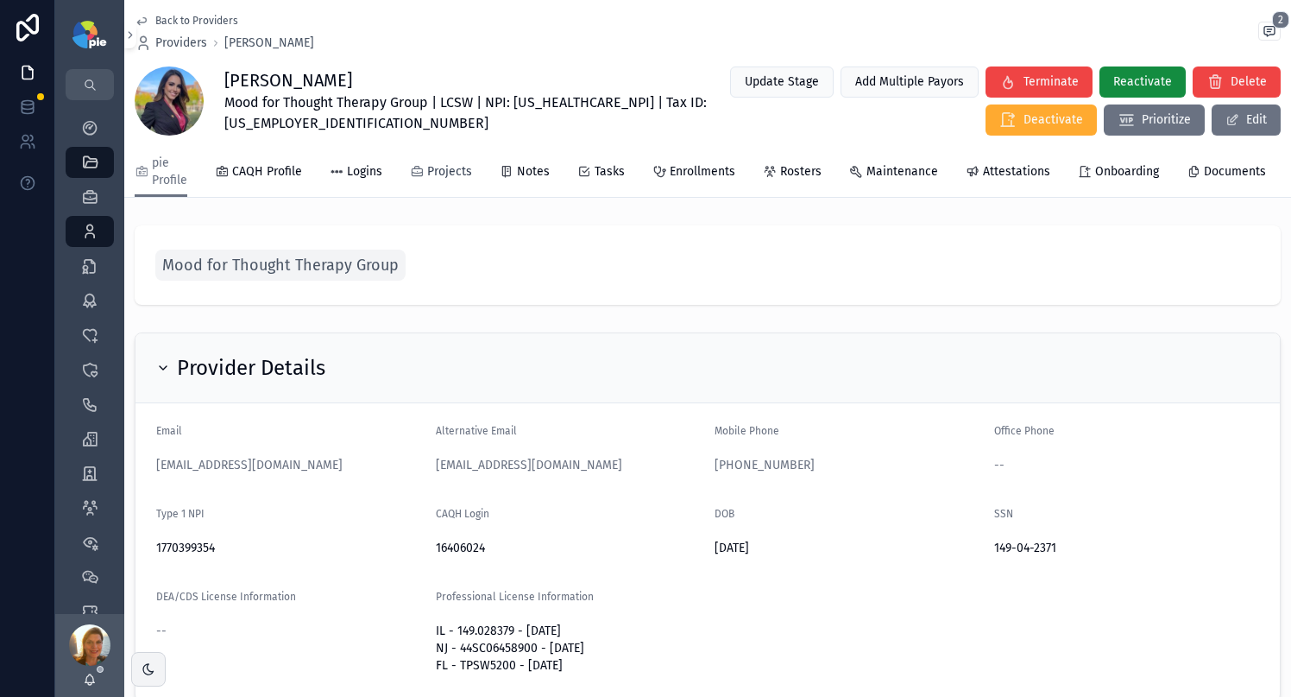
click at [447, 172] on span "Projects" at bounding box center [449, 171] width 45 height 17
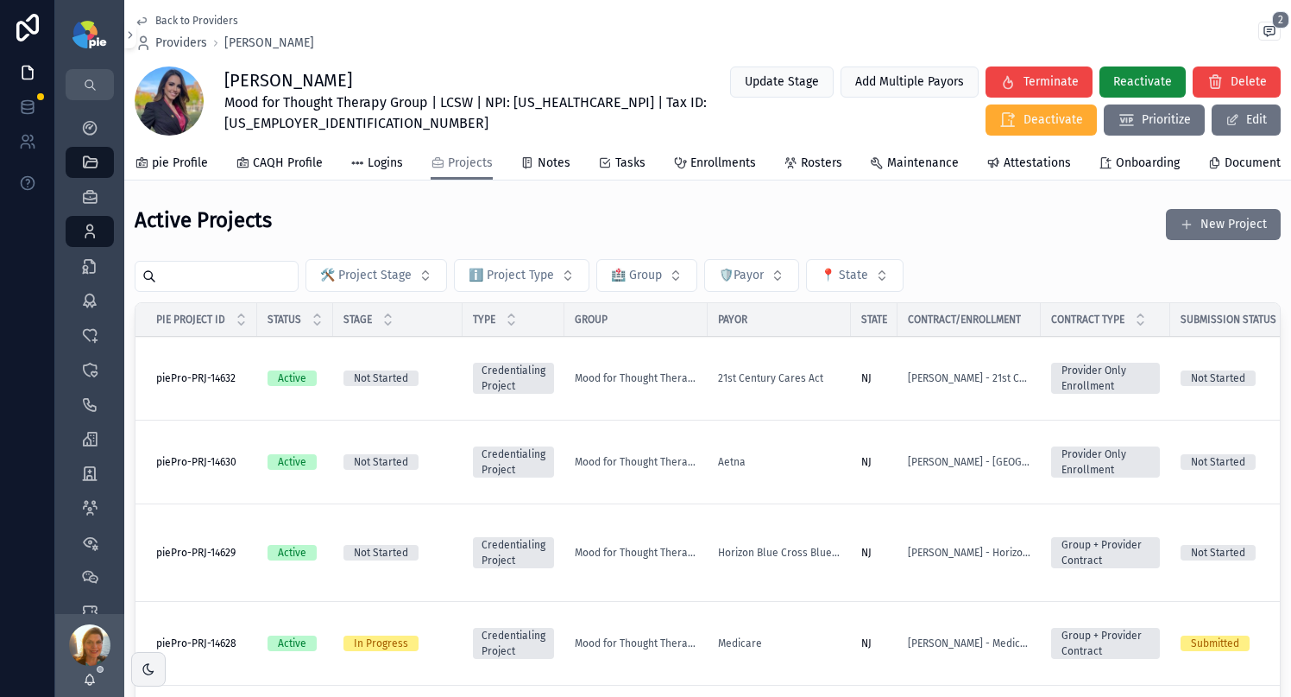
scroll to position [3, 0]
click at [820, 634] on div "Medicare" at bounding box center [779, 641] width 123 height 14
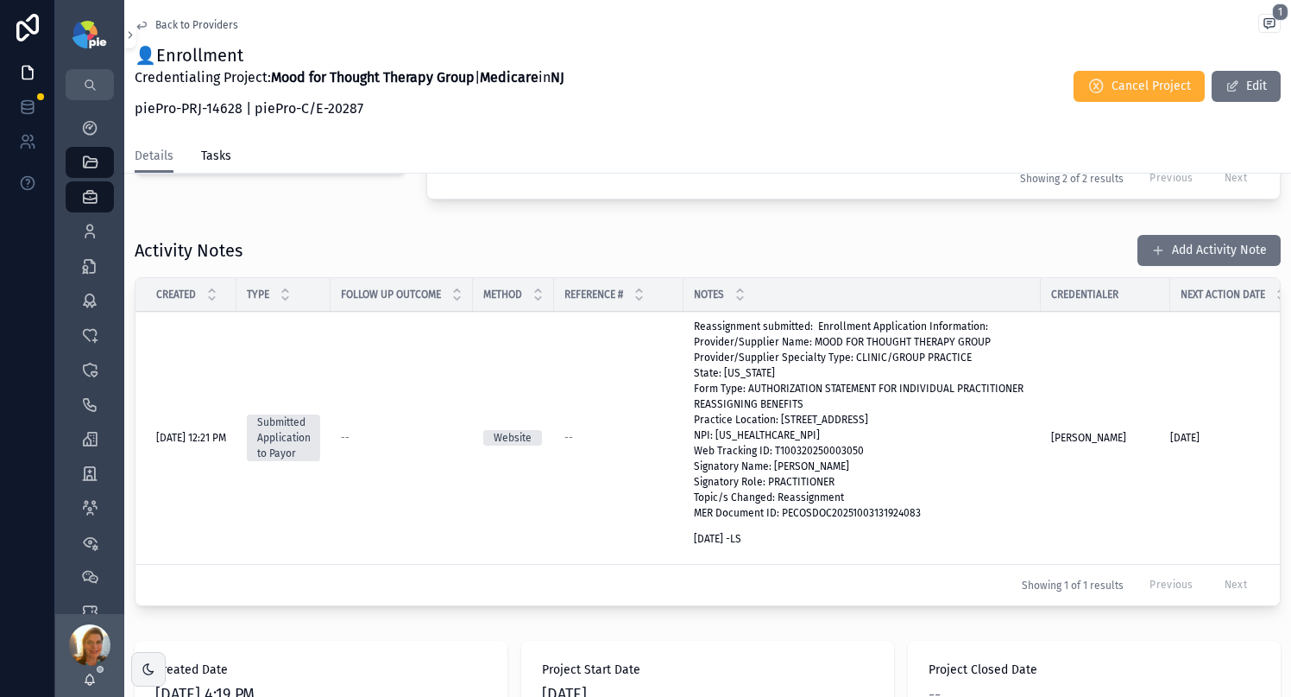
scroll to position [631, 0]
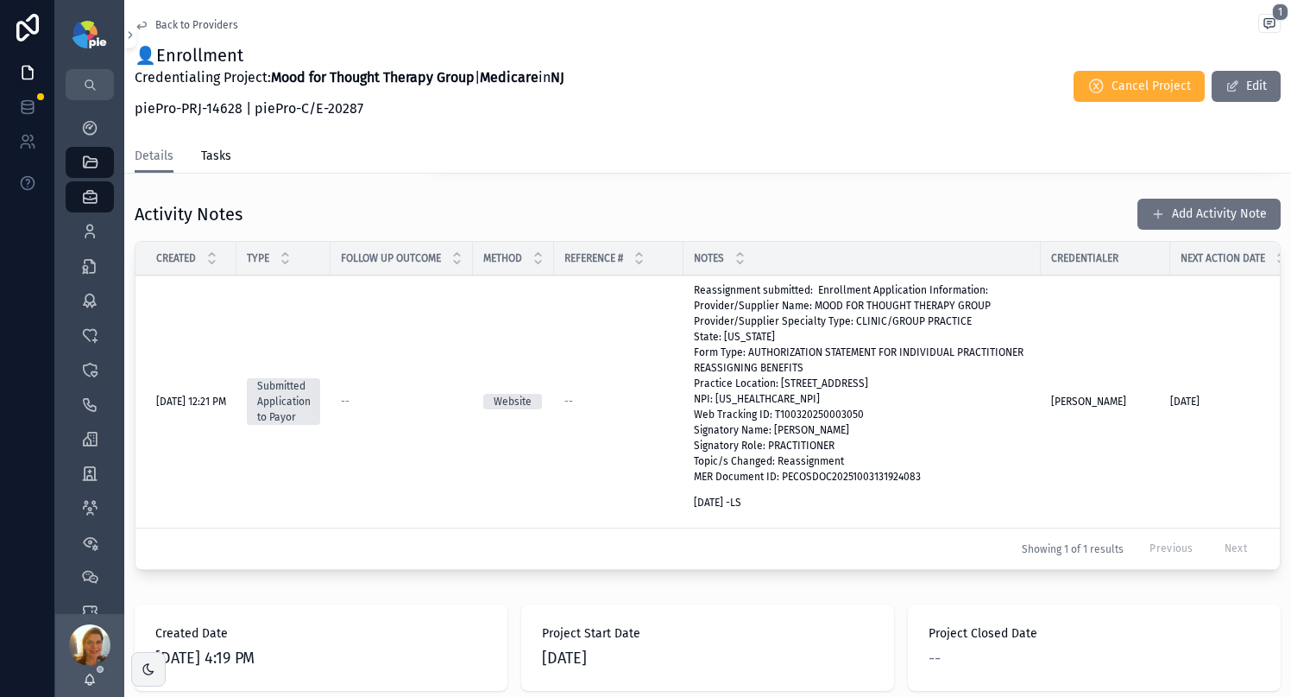
click at [830, 440] on p "Reassignment submitted: Enrollment Application Information: Provider/Supplier N…" at bounding box center [862, 383] width 337 height 202
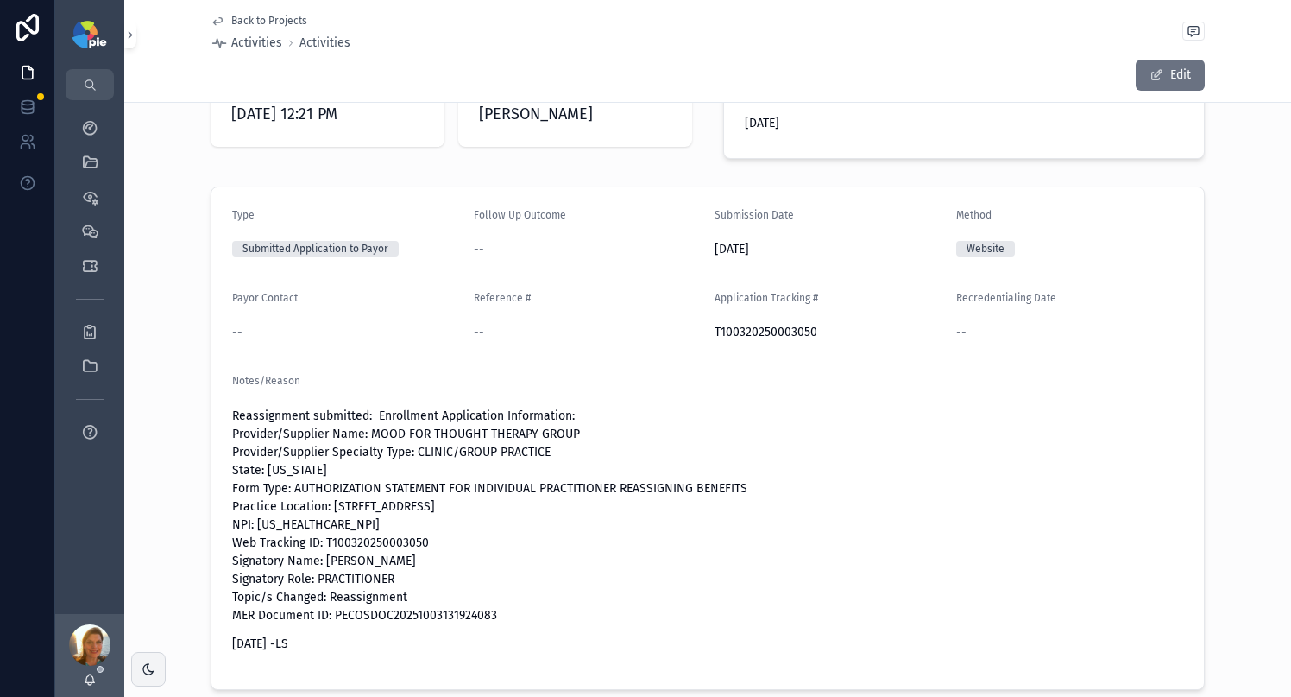
scroll to position [95, 0]
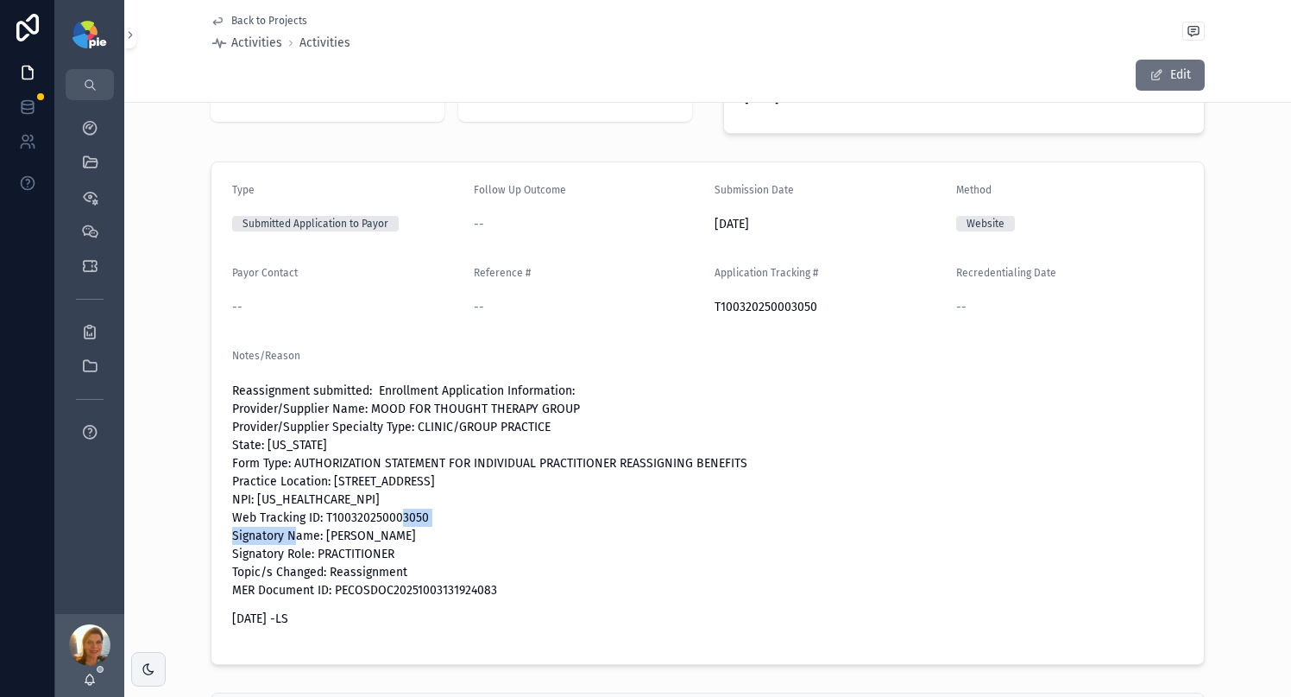
drag, startPoint x: 319, startPoint y: 517, endPoint x: 425, endPoint y: 518, distance: 106.2
click at [425, 518] on p "Reassignment submitted: Enrollment Application Information: Provider/Supplier N…" at bounding box center [707, 491] width 951 height 218
copy p "T100320250003050"
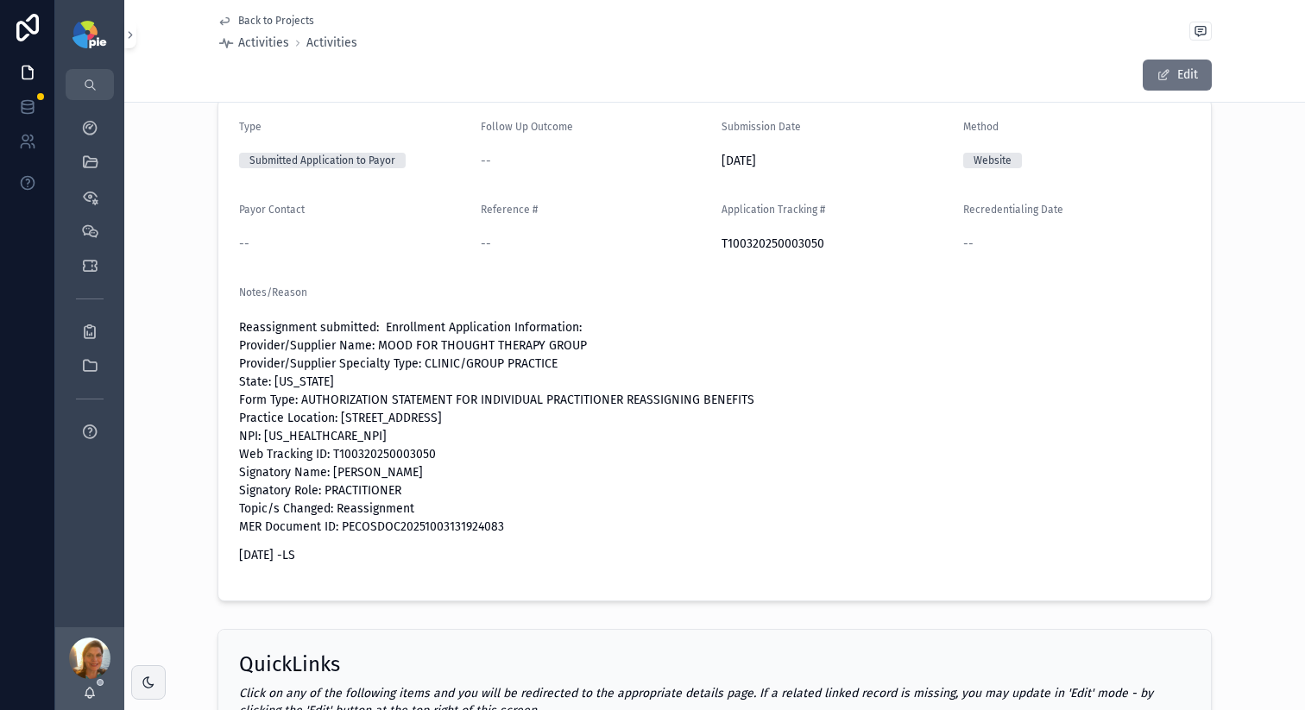
scroll to position [182, 0]
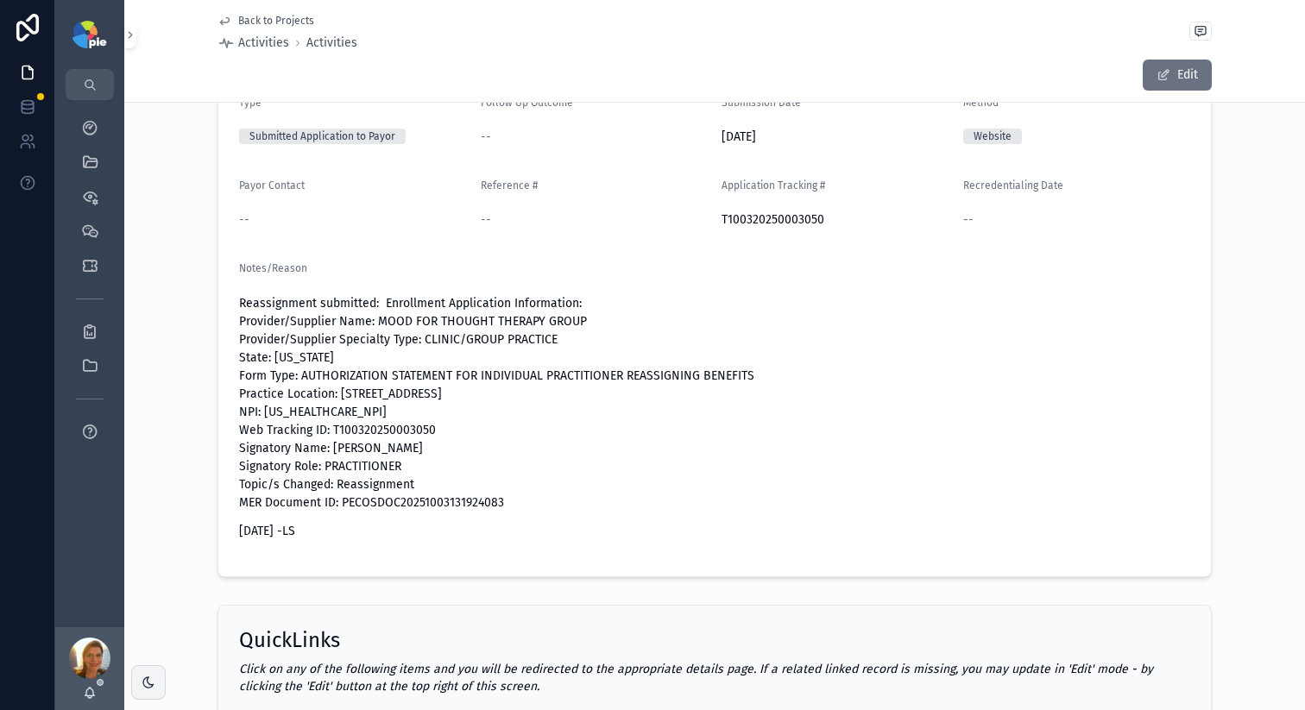
click at [387, 432] on p "Reassignment submitted: Enrollment Application Information: Provider/Supplier N…" at bounding box center [714, 403] width 951 height 218
copy p "T100320250003050"
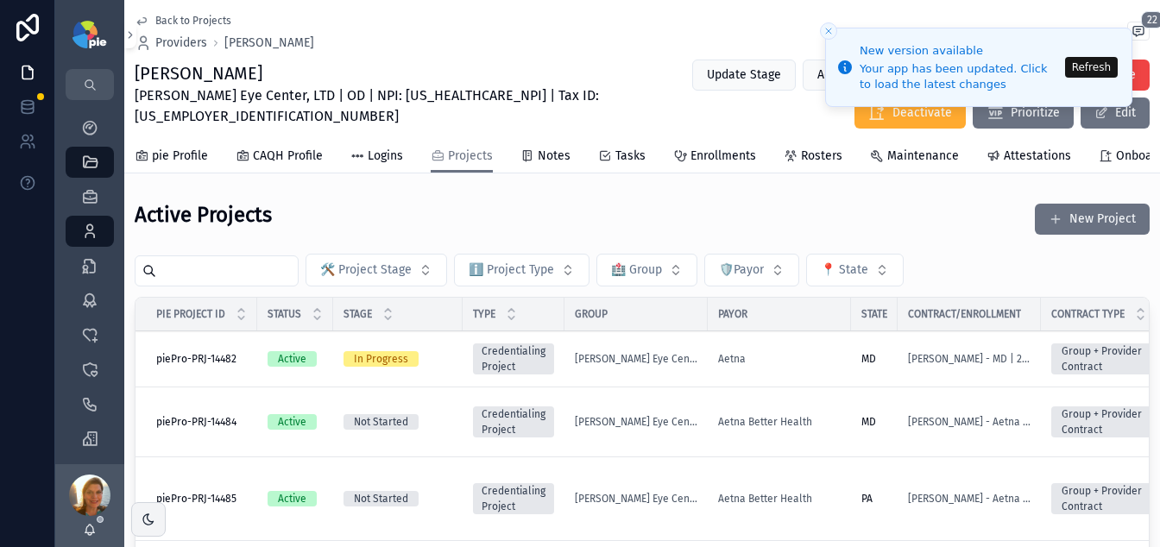
click at [1120, 73] on li "New version available Your app has been updated. Click to load the latest chang…" at bounding box center [978, 67] width 307 height 79
click at [1113, 71] on button "Refresh" at bounding box center [1091, 67] width 53 height 21
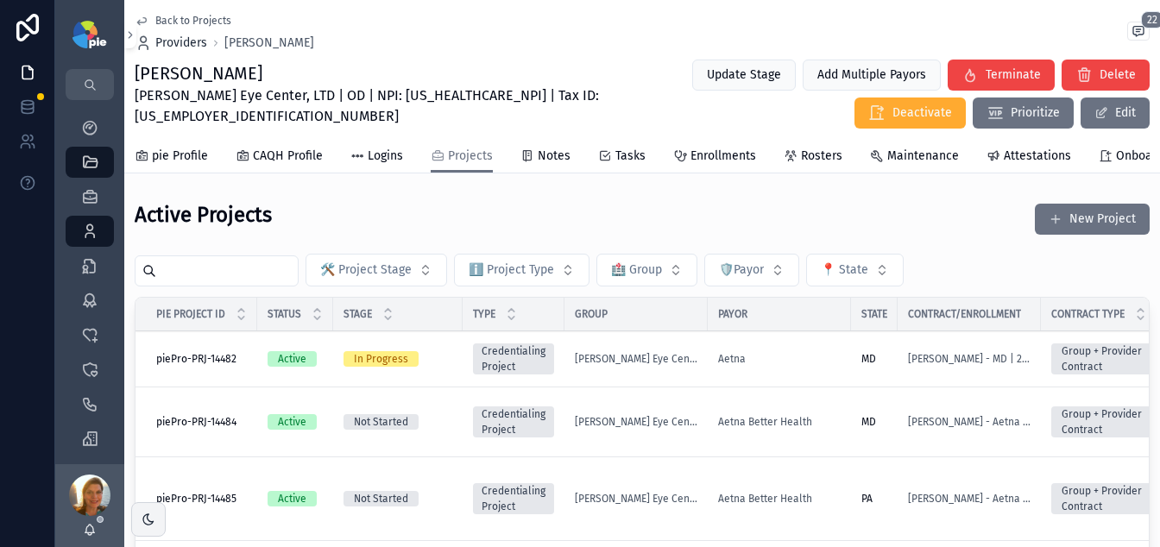
click at [180, 38] on span "Providers" at bounding box center [181, 43] width 52 height 17
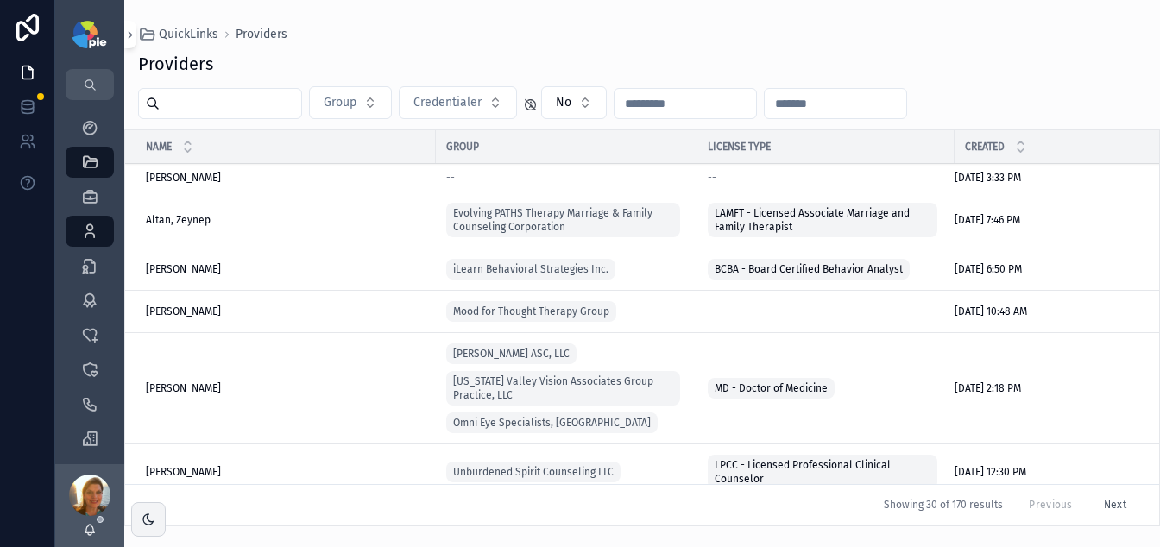
click at [256, 112] on input "scrollable content" at bounding box center [231, 103] width 142 height 24
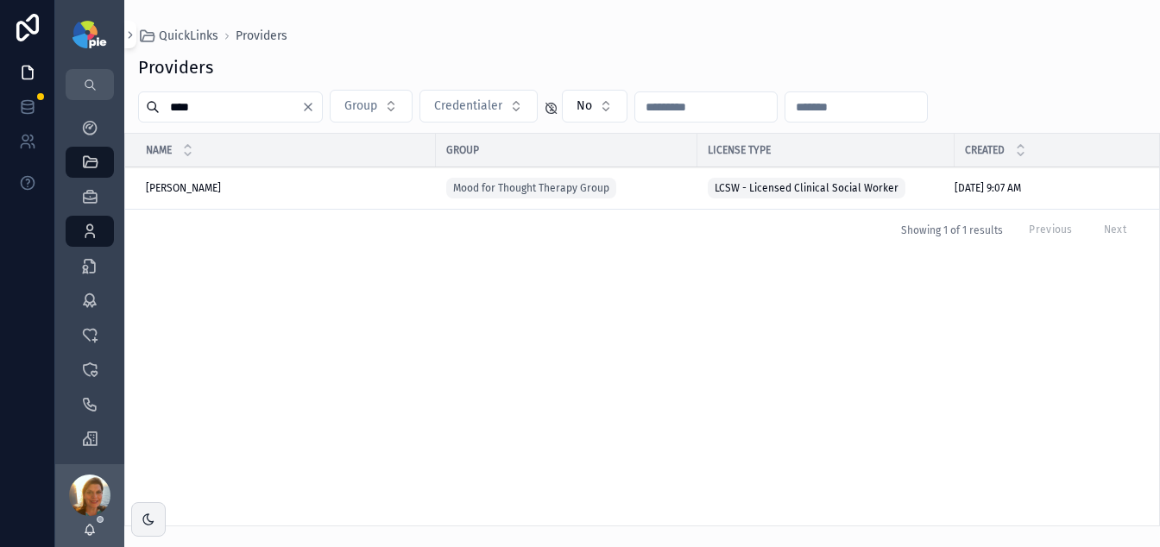
type input "****"
click at [213, 187] on div "[PERSON_NAME] [PERSON_NAME][GEOGRAPHIC_DATA]" at bounding box center [286, 188] width 280 height 14
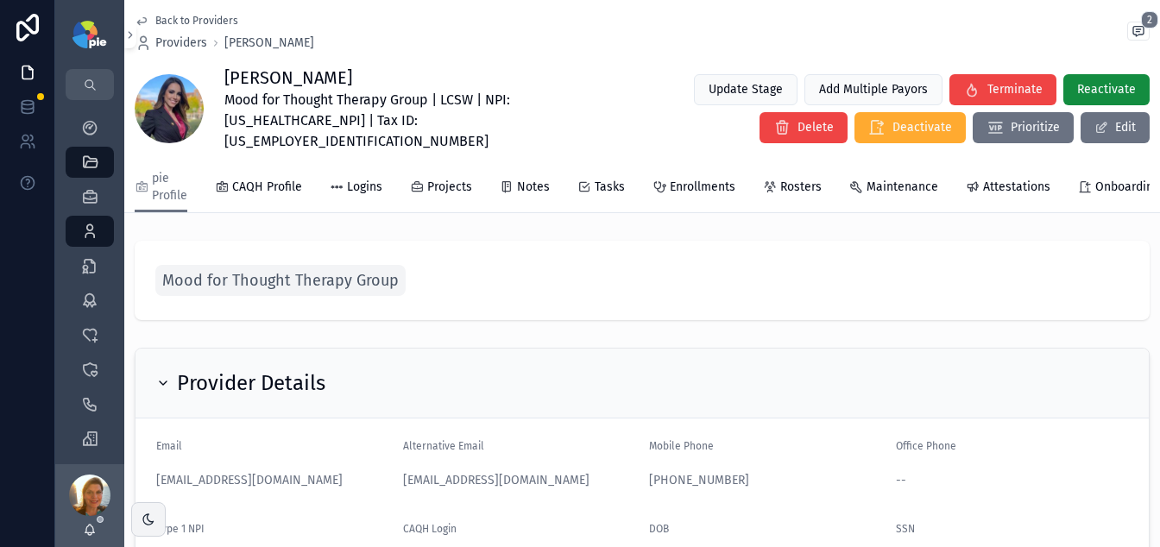
click at [246, 122] on span "Mood for Thought Therapy Group | LCSW | NPI: [US_HEALTHCARE_NPI] | Tax ID: [US_…" at bounding box center [437, 121] width 426 height 62
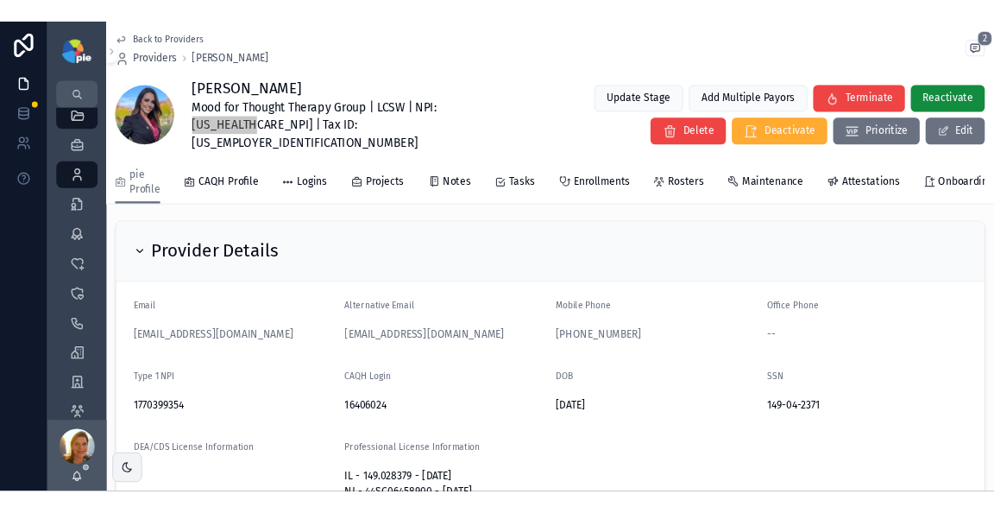
scroll to position [134, 0]
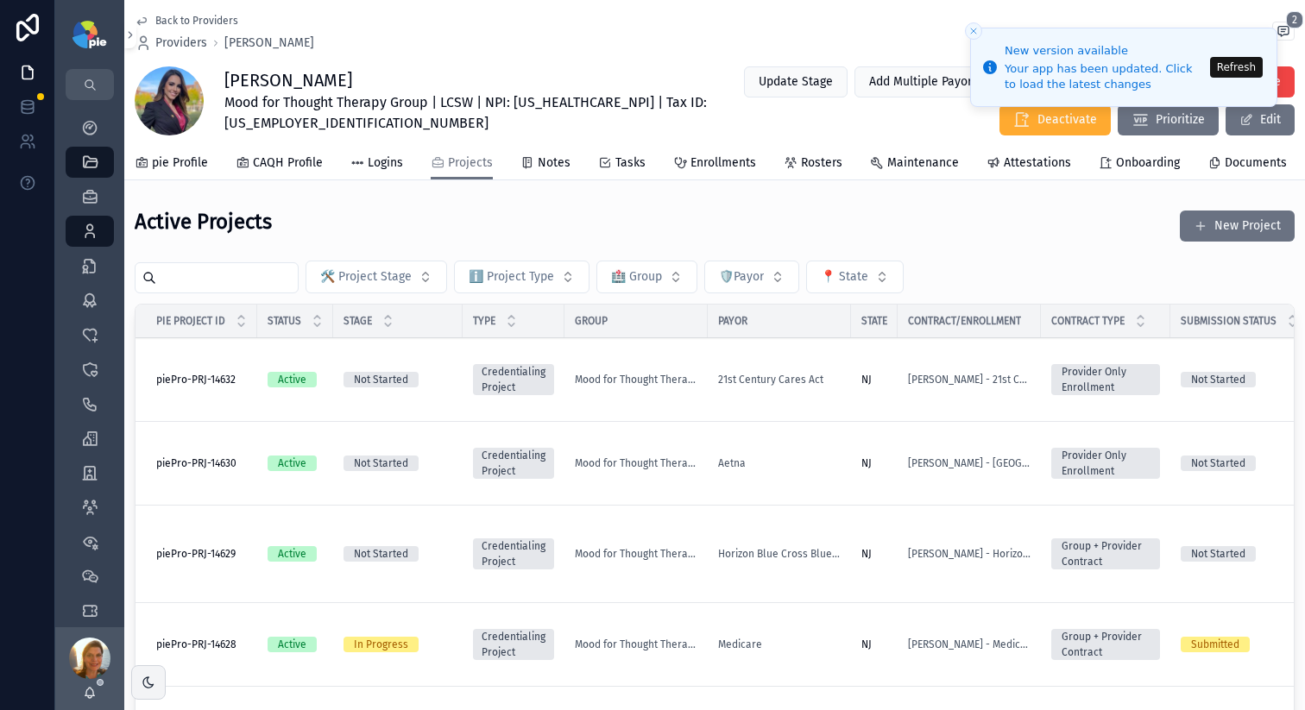
click at [1220, 68] on button "Refresh" at bounding box center [1236, 67] width 53 height 21
